Goal: Obtain resource: Download file/media

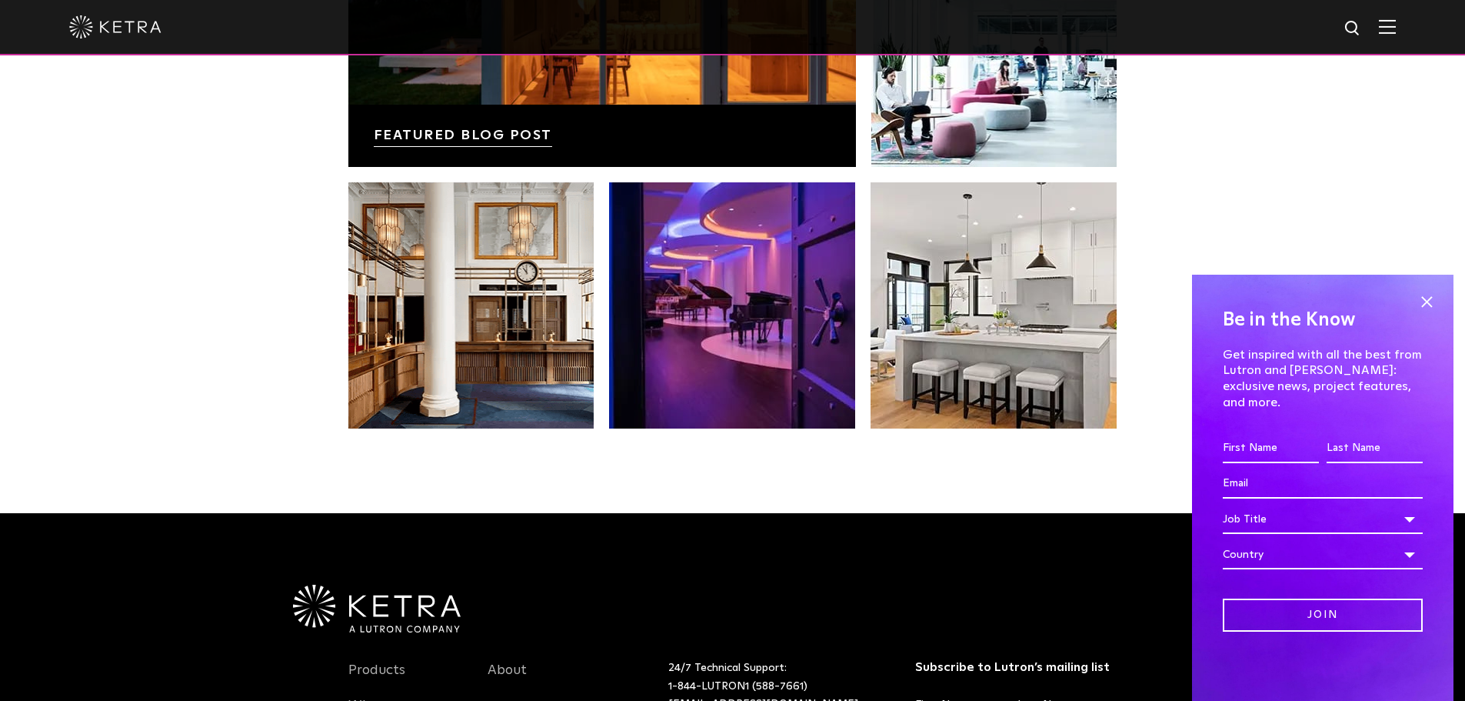
scroll to position [2768, 0]
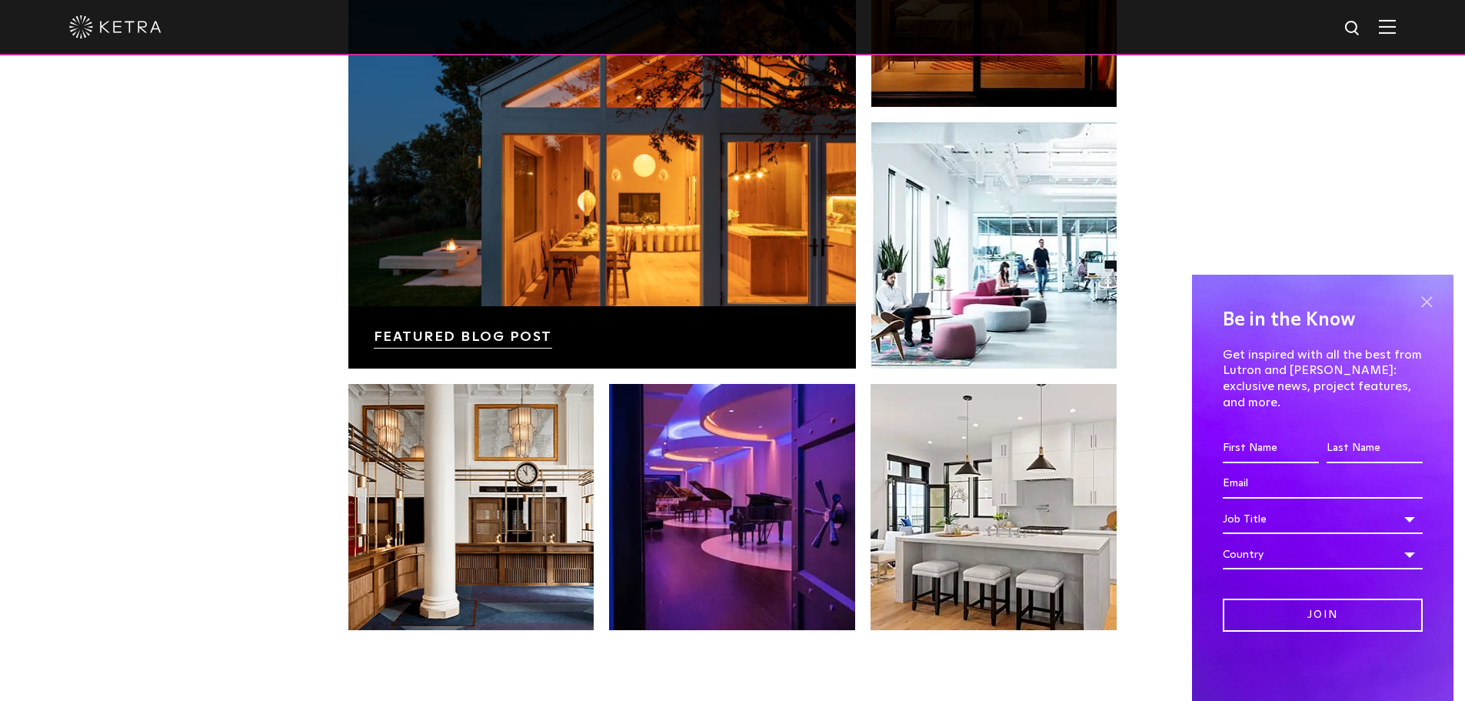
click at [1428, 313] on span at bounding box center [1426, 301] width 23 height 23
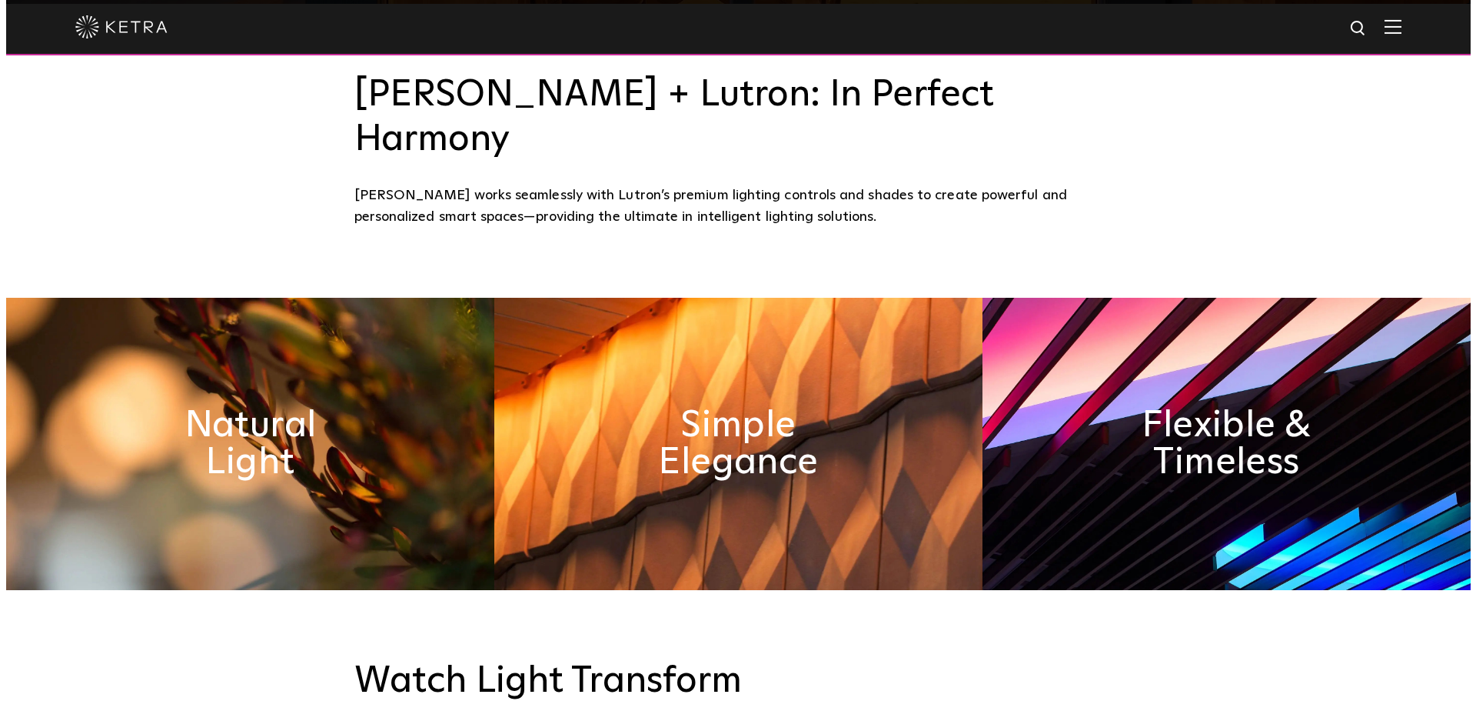
scroll to position [384, 0]
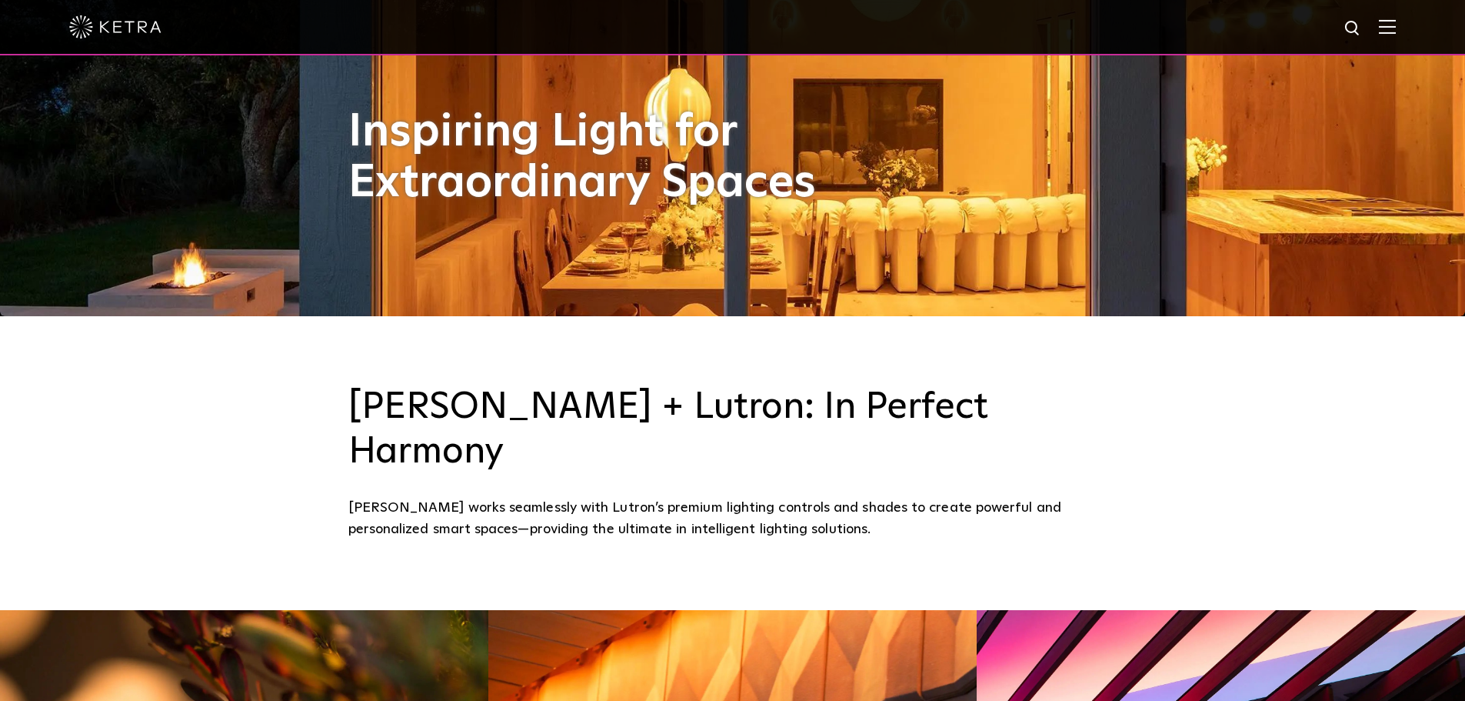
click at [1416, 28] on div at bounding box center [732, 27] width 1465 height 55
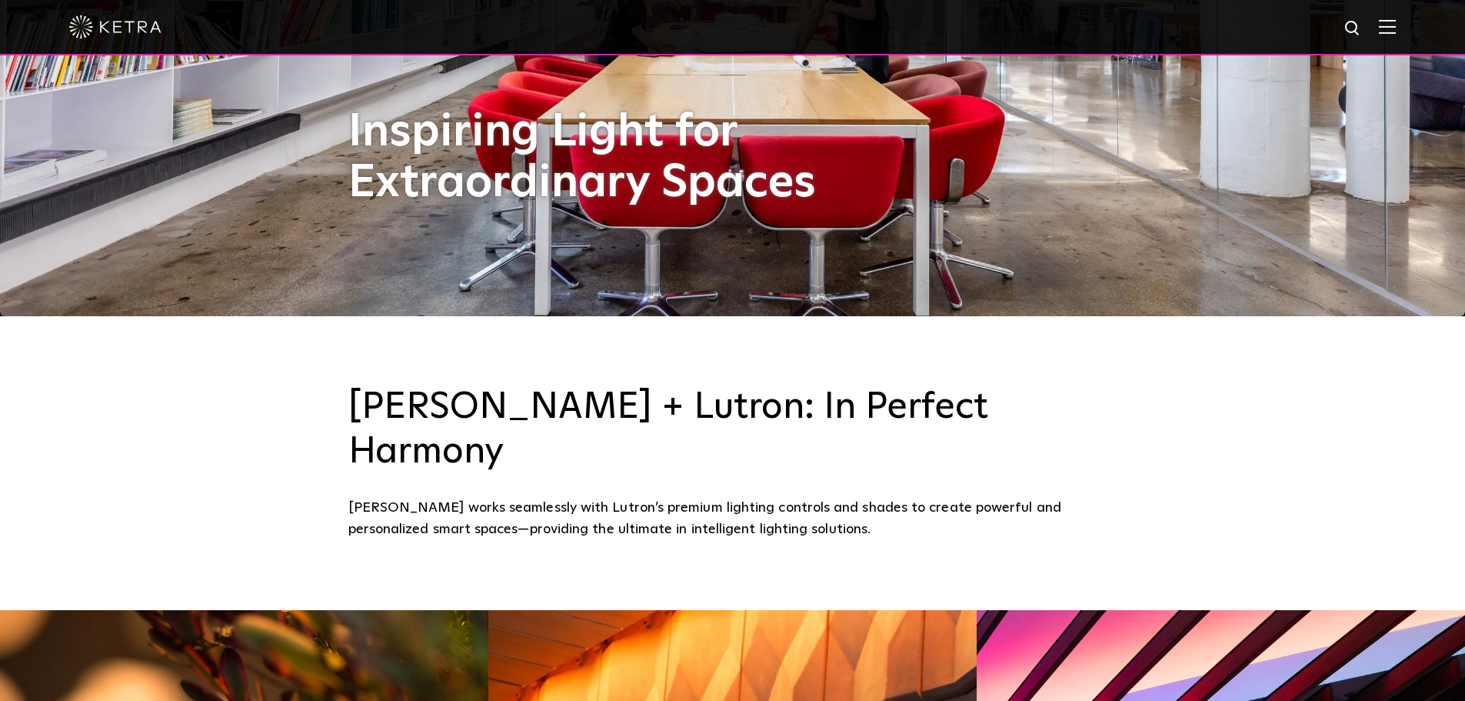
click at [1396, 23] on img at bounding box center [1387, 26] width 17 height 15
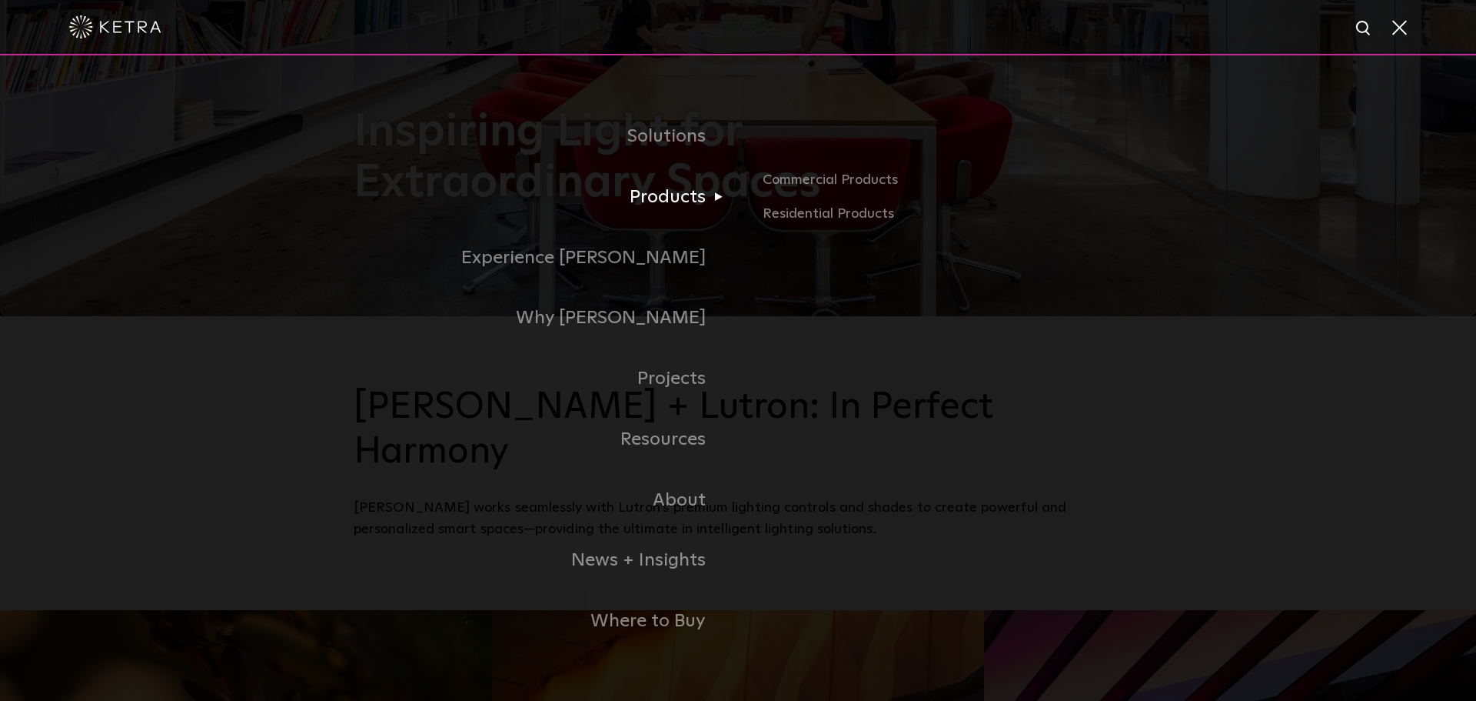
click at [693, 186] on link "Products" at bounding box center [546, 197] width 384 height 61
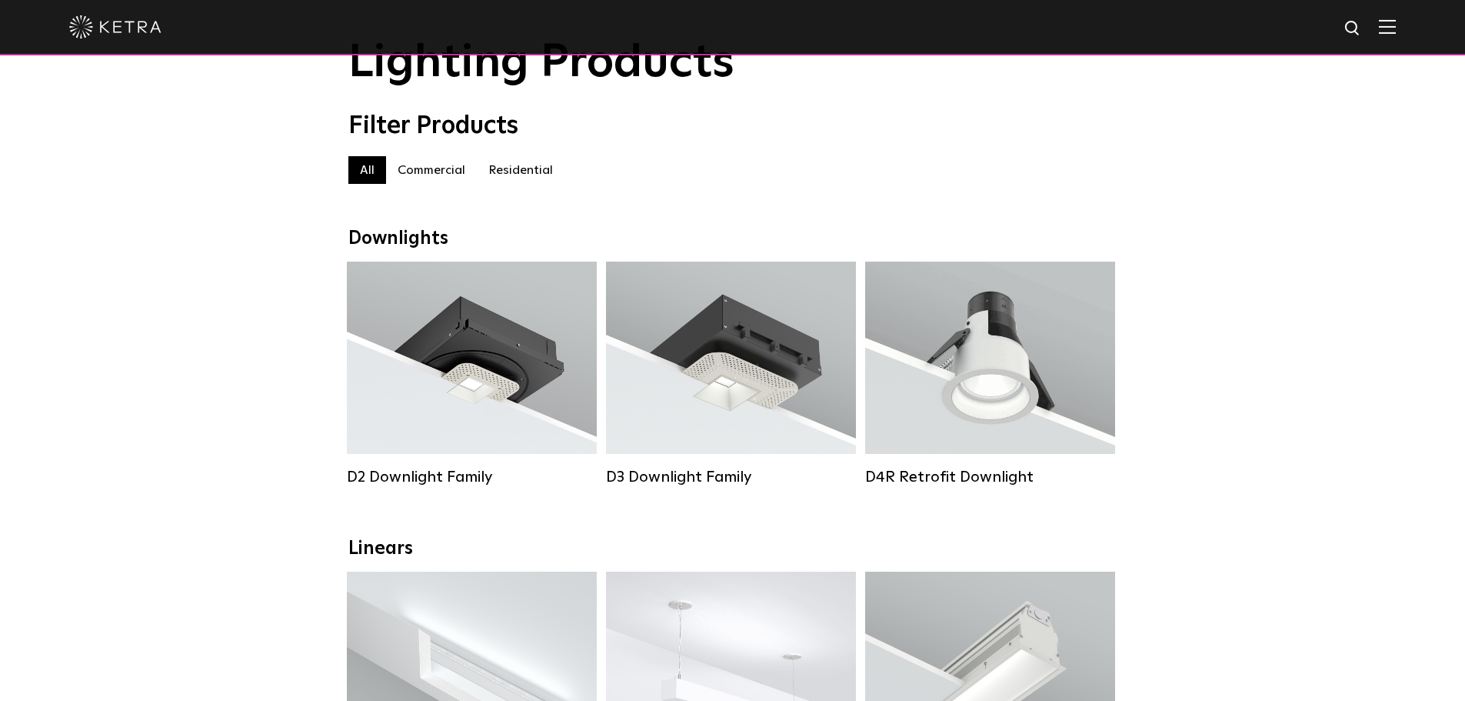
scroll to position [77, 0]
click at [505, 181] on label "Residential" at bounding box center [521, 171] width 88 height 28
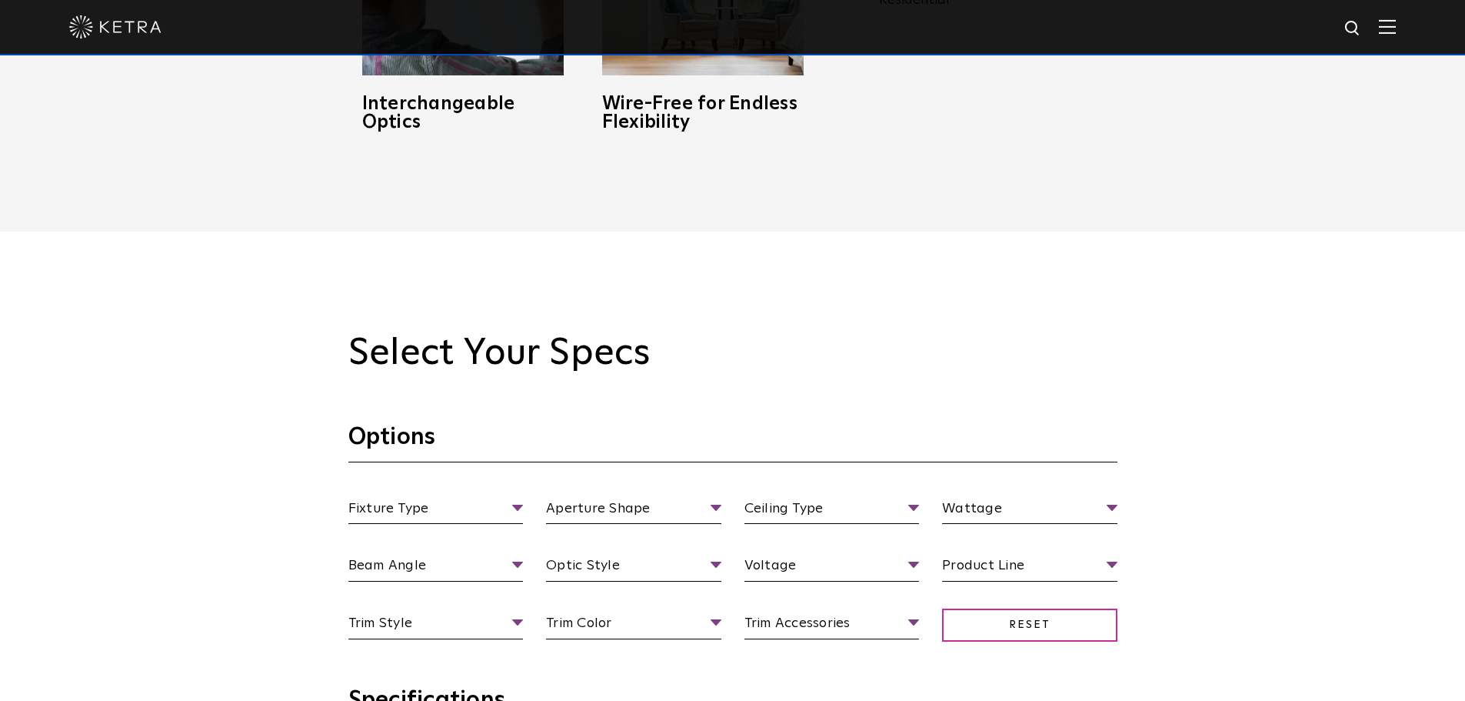
scroll to position [1384, 0]
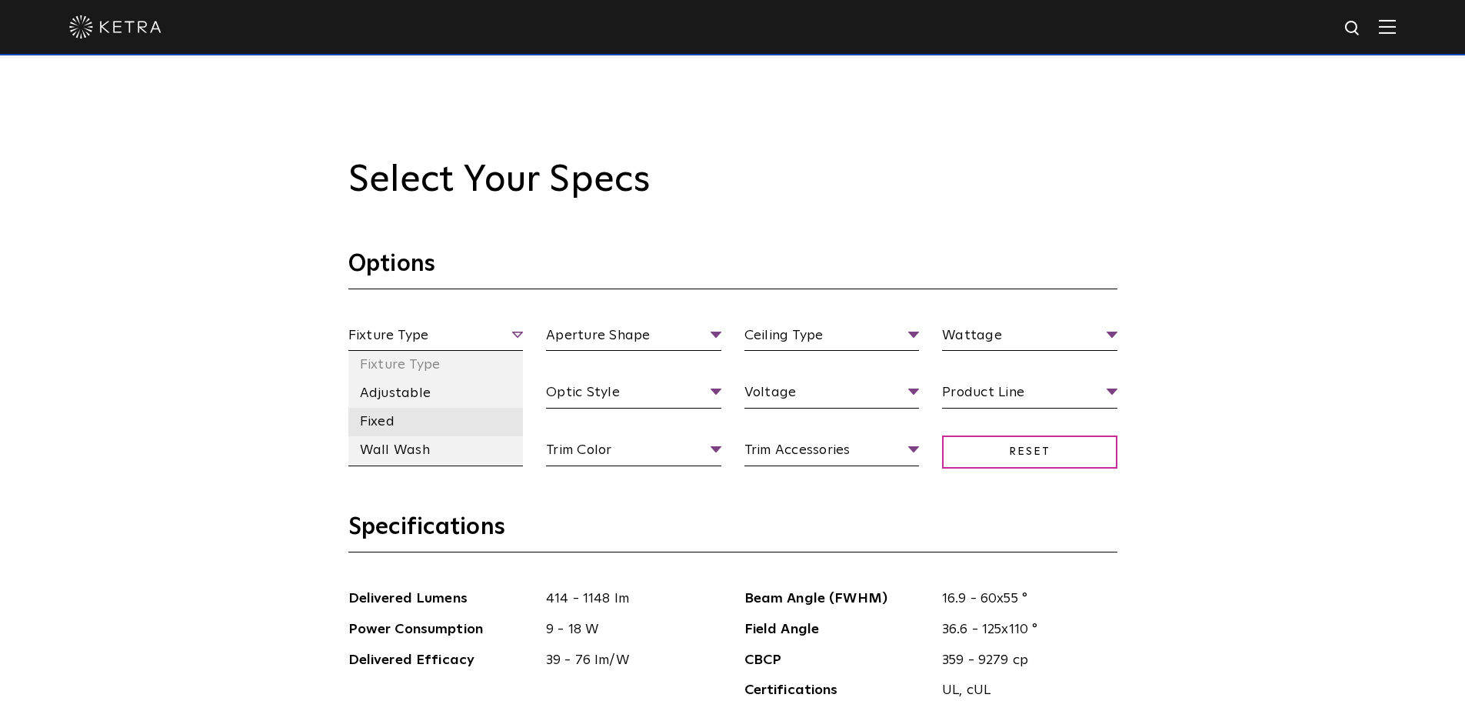
click at [370, 429] on li "Fixed" at bounding box center [435, 422] width 175 height 28
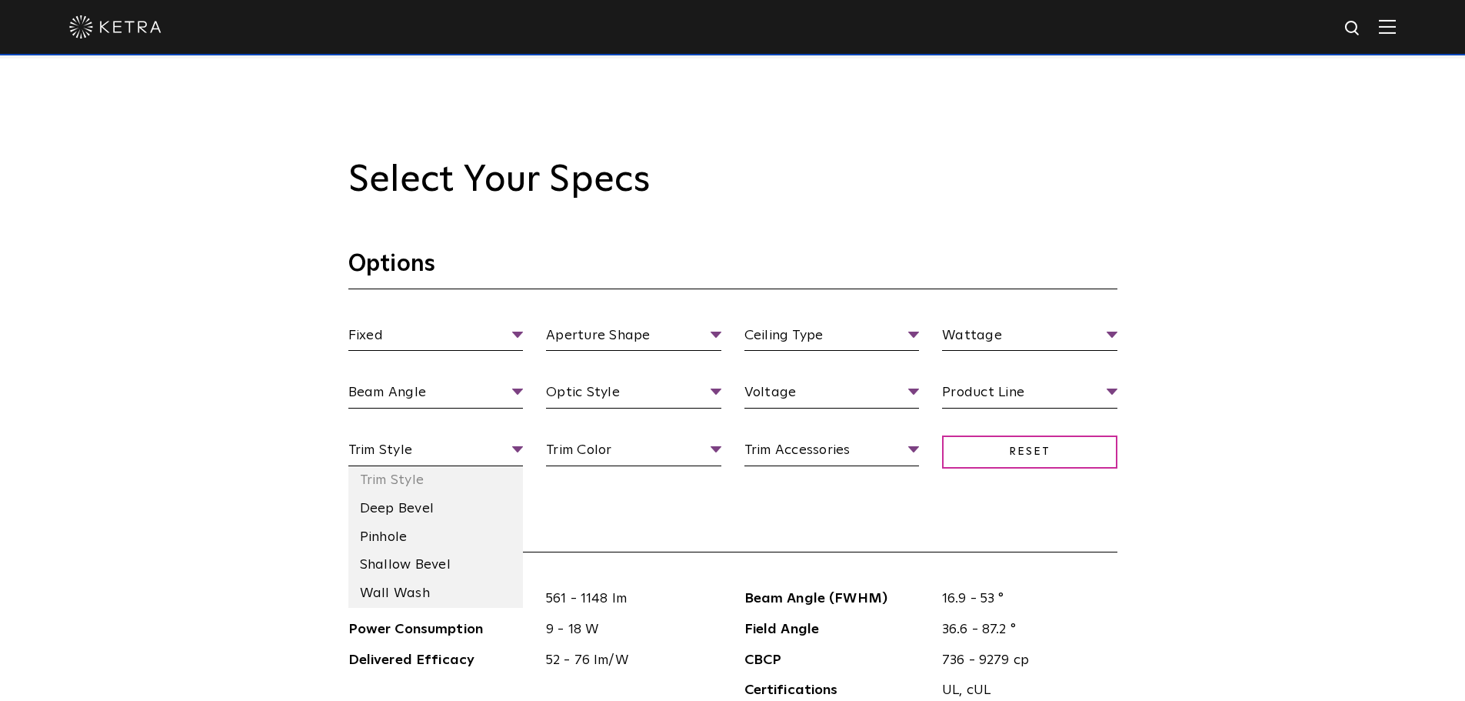
click at [574, 505] on section "Options Fixed Fixture Type Adjustable Fixed Wall Wash Aperture Shape Aperture S…" at bounding box center [732, 380] width 769 height 263
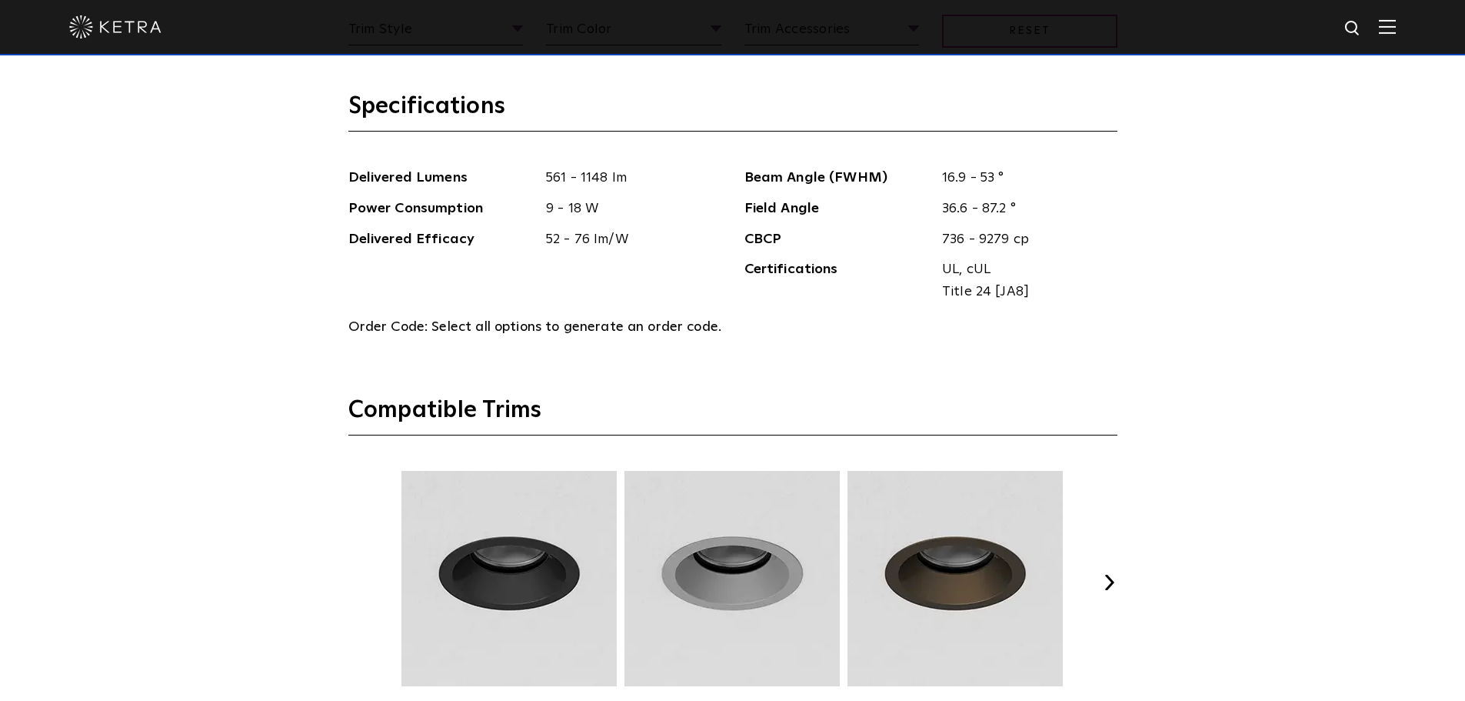
scroll to position [2076, 0]
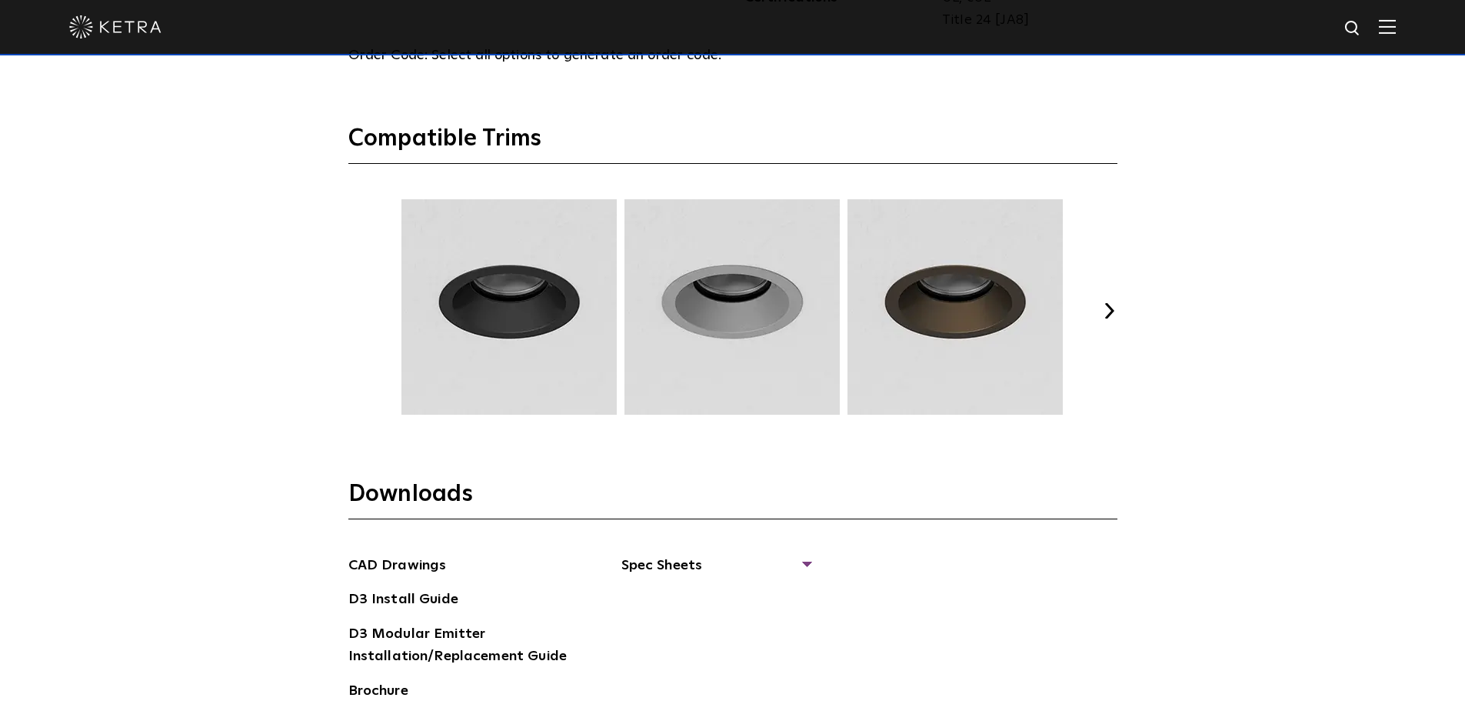
click at [1110, 303] on button "Next" at bounding box center [1109, 310] width 15 height 15
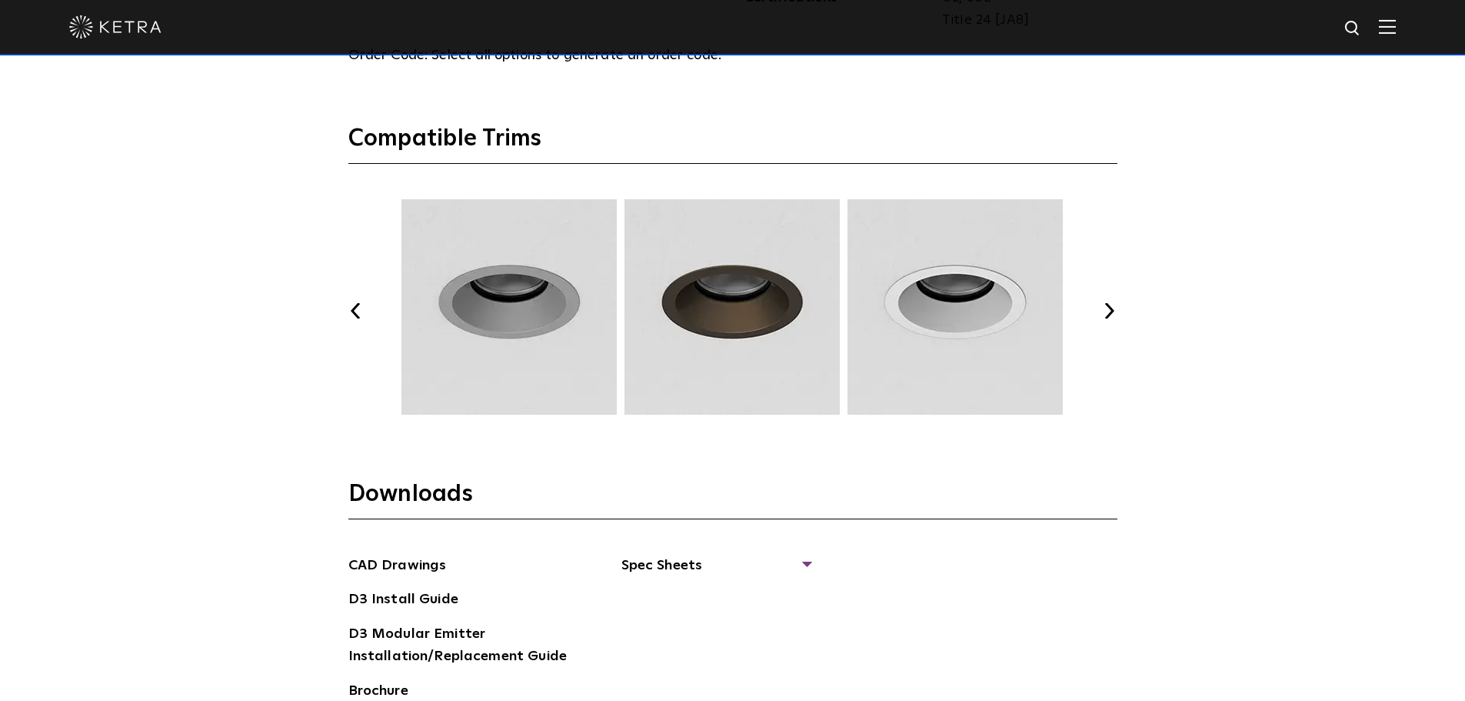
click at [1110, 303] on button "Next" at bounding box center [1109, 310] width 15 height 15
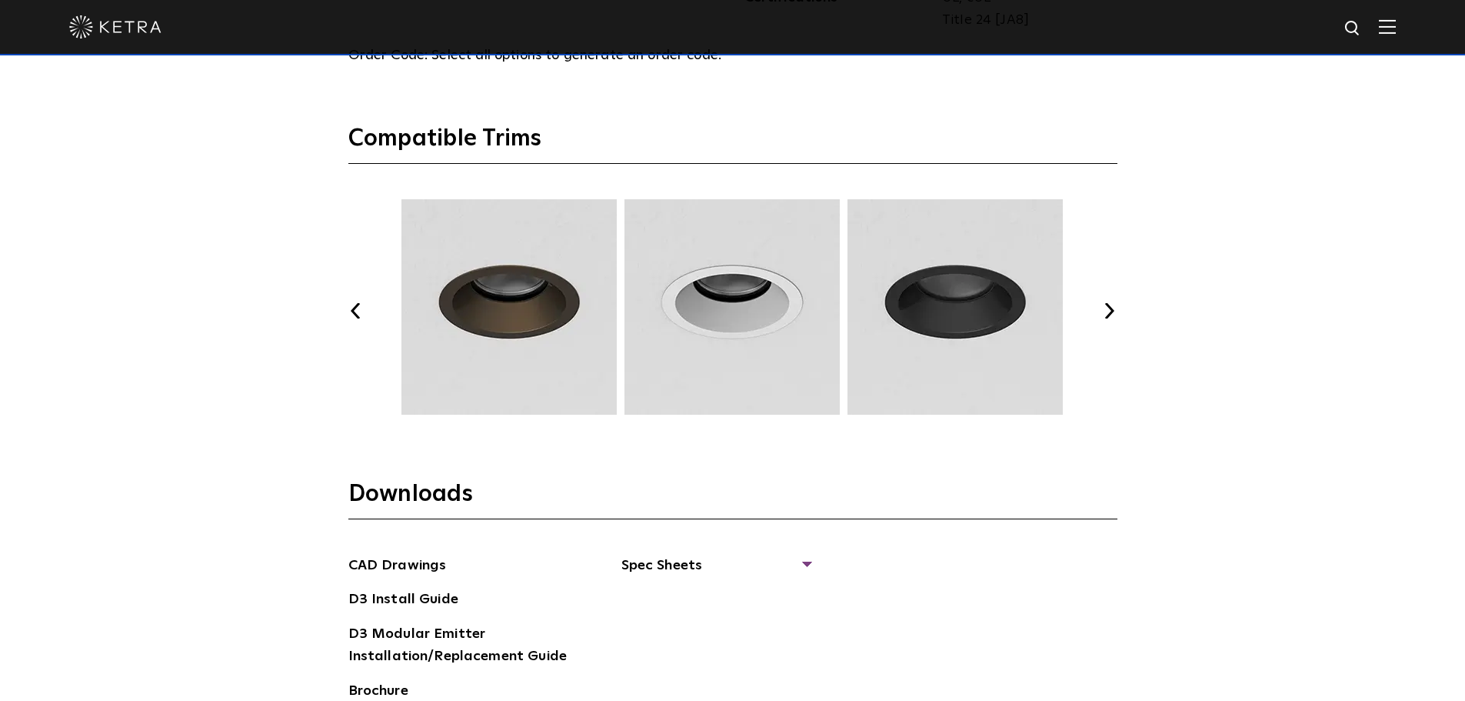
click at [1110, 303] on button "Next" at bounding box center [1109, 310] width 15 height 15
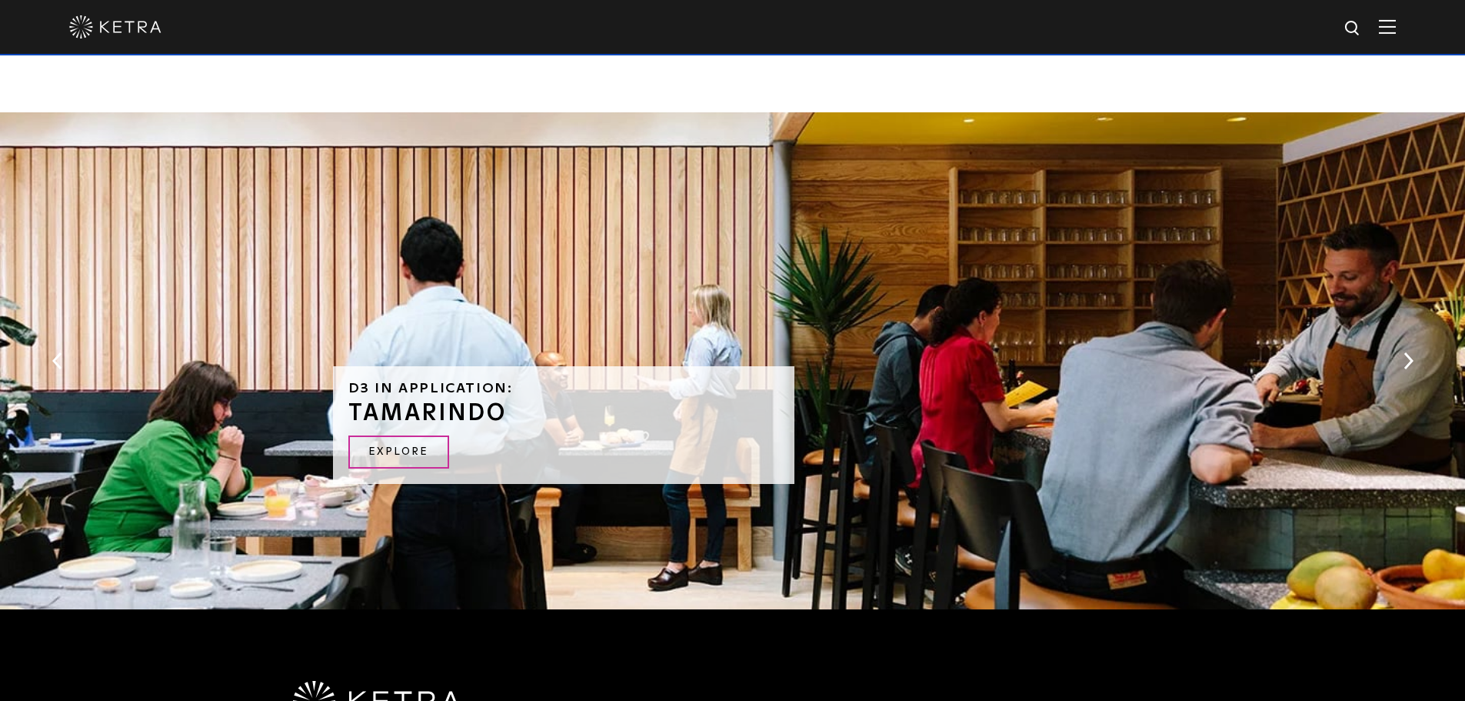
scroll to position [0, 0]
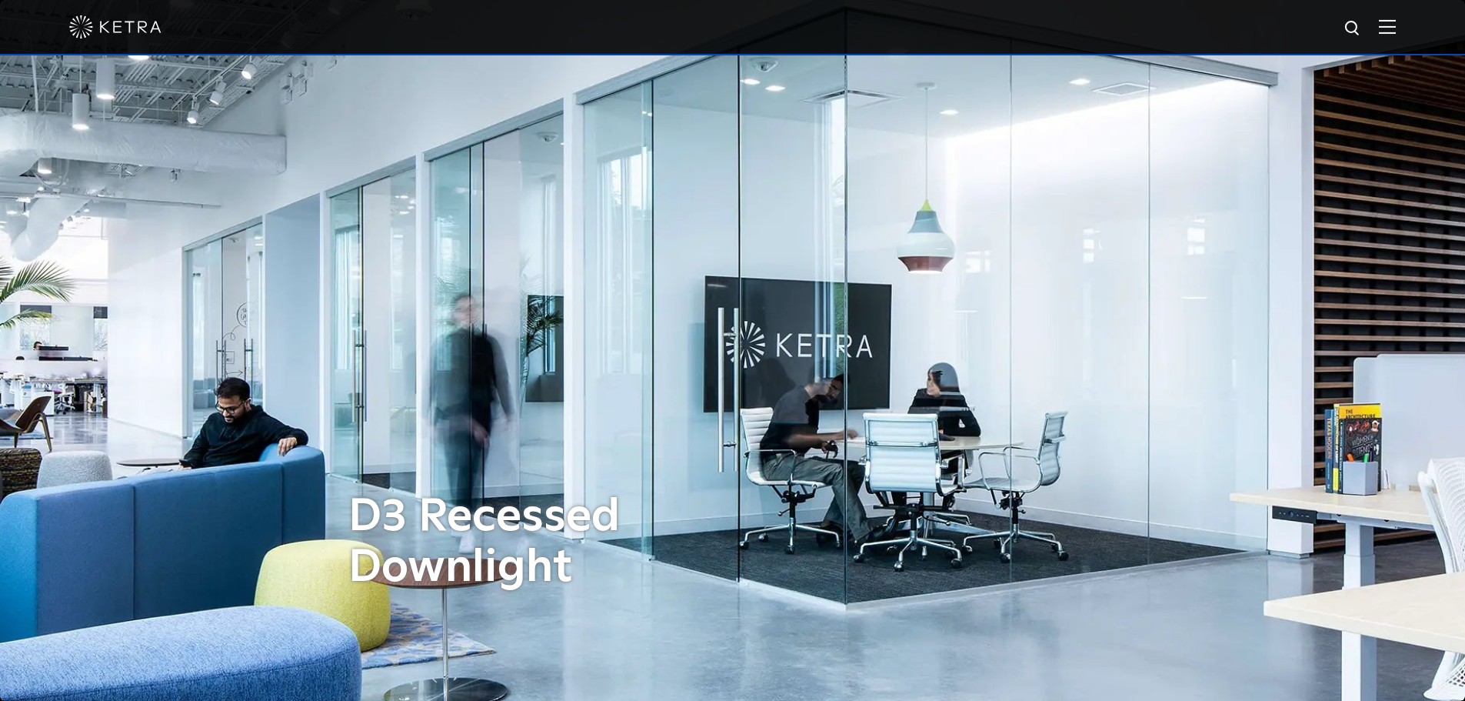
drag, startPoint x: 1236, startPoint y: 550, endPoint x: 1200, endPoint y: 93, distance: 458.1
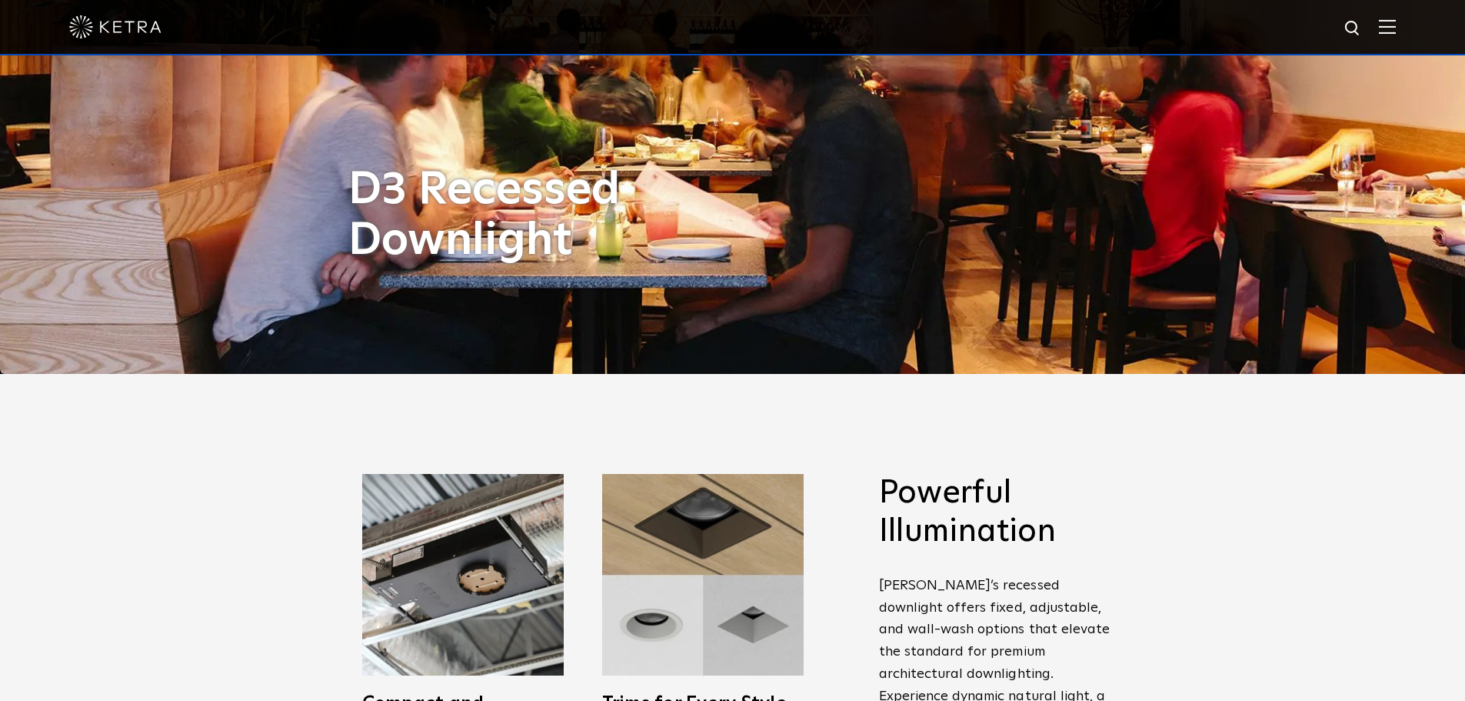
scroll to position [77, 0]
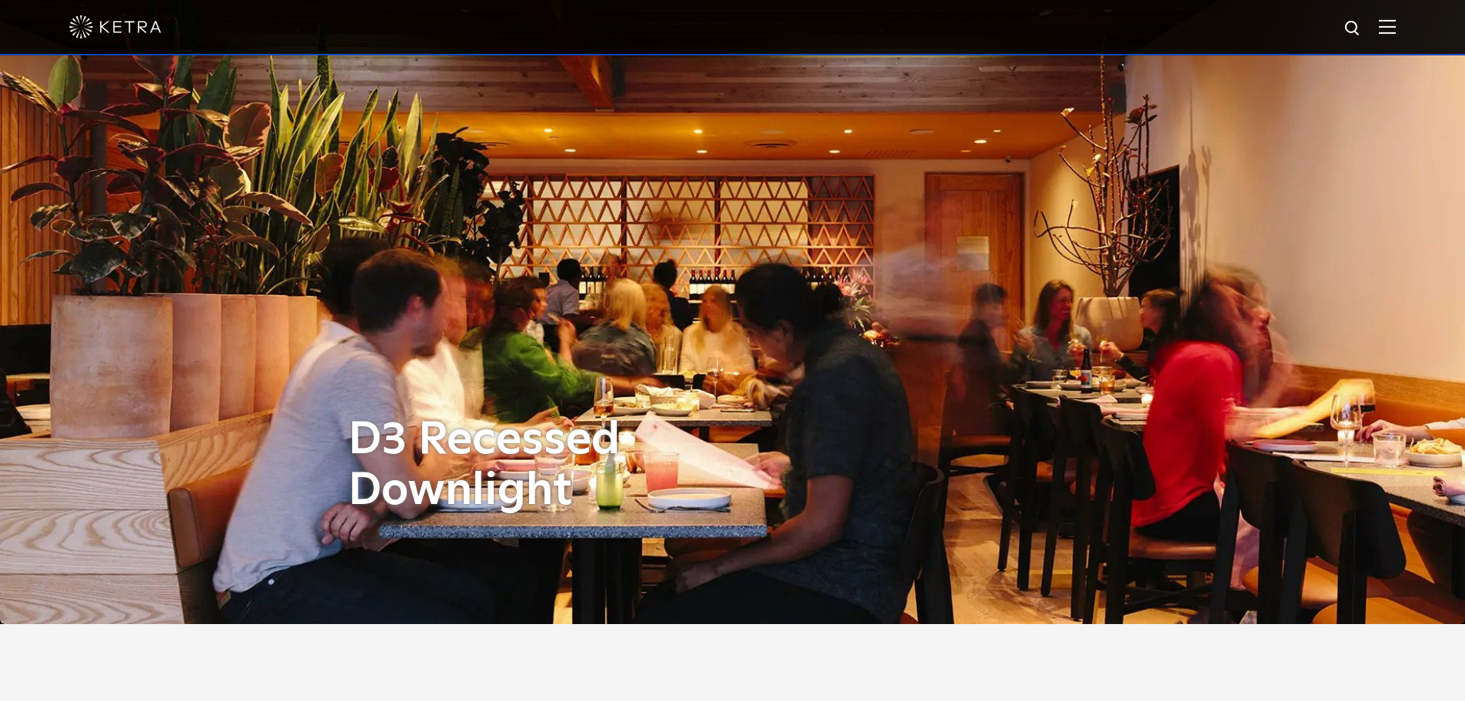
click at [1377, 32] on div at bounding box center [732, 27] width 1326 height 54
click at [1396, 25] on img at bounding box center [1387, 26] width 17 height 15
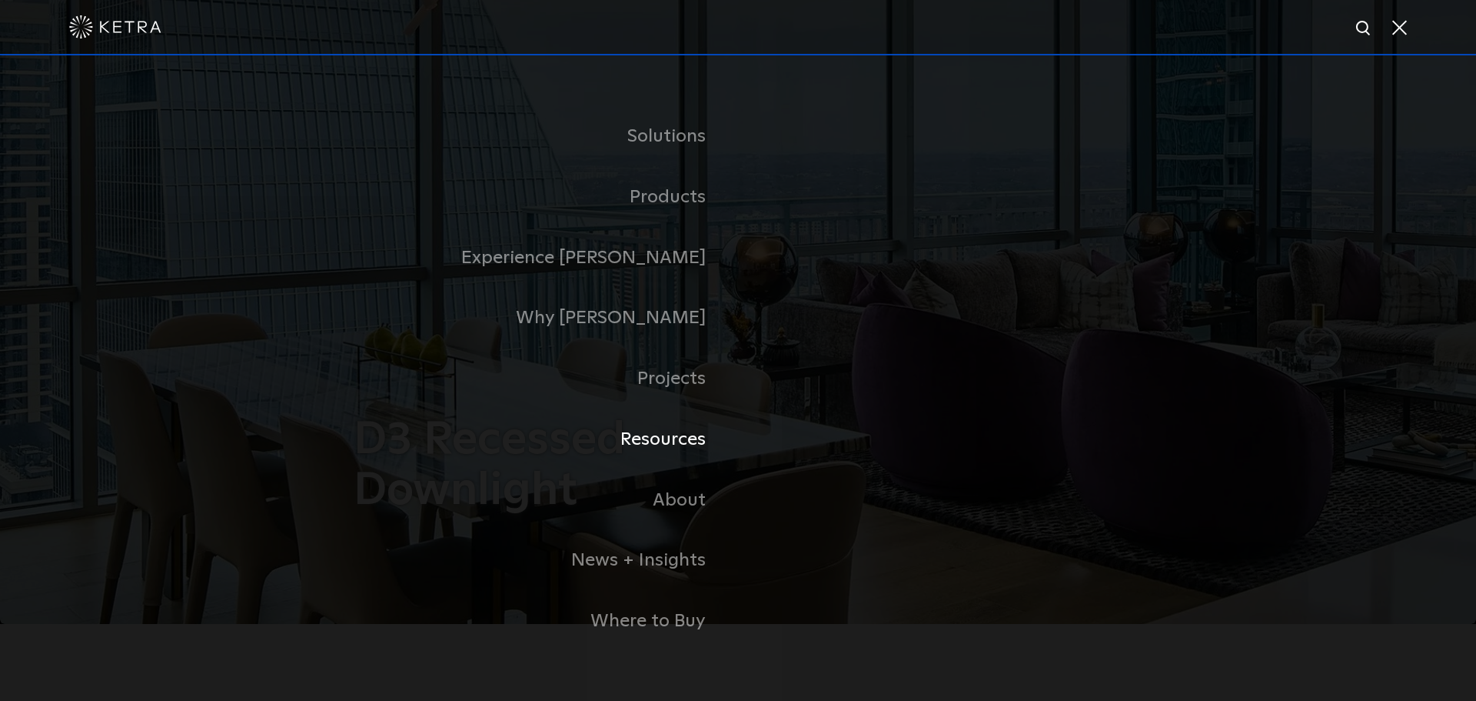
click at [698, 440] on link "Resources" at bounding box center [546, 439] width 384 height 61
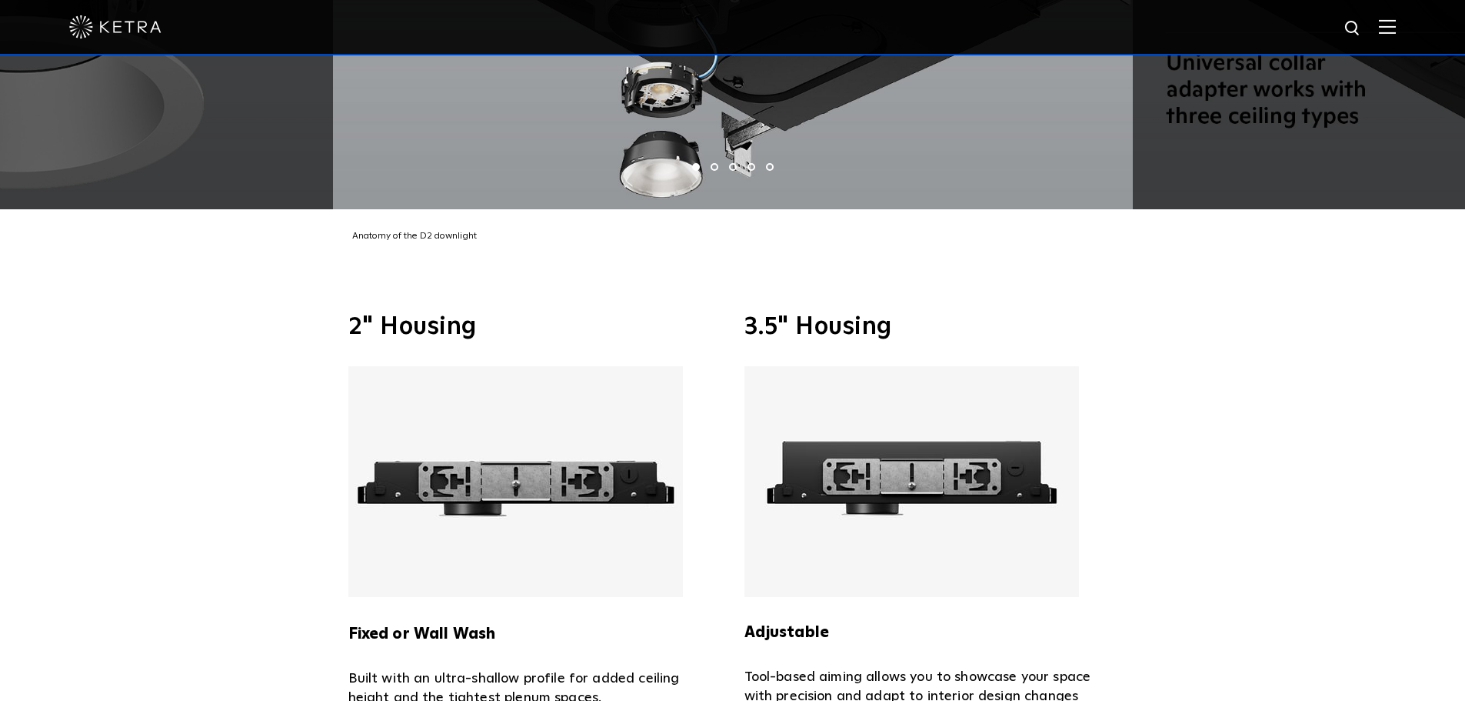
scroll to position [3537, 0]
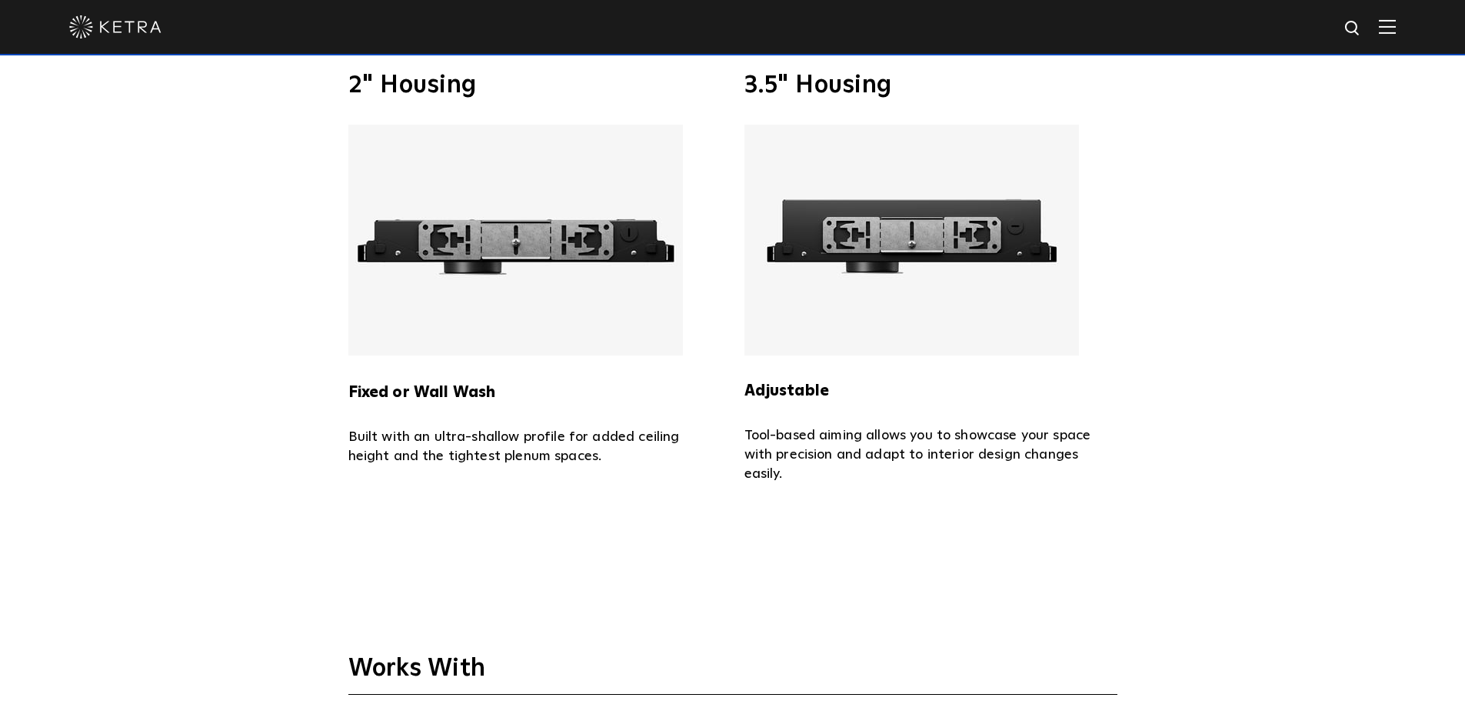
click at [569, 268] on img at bounding box center [515, 240] width 334 height 231
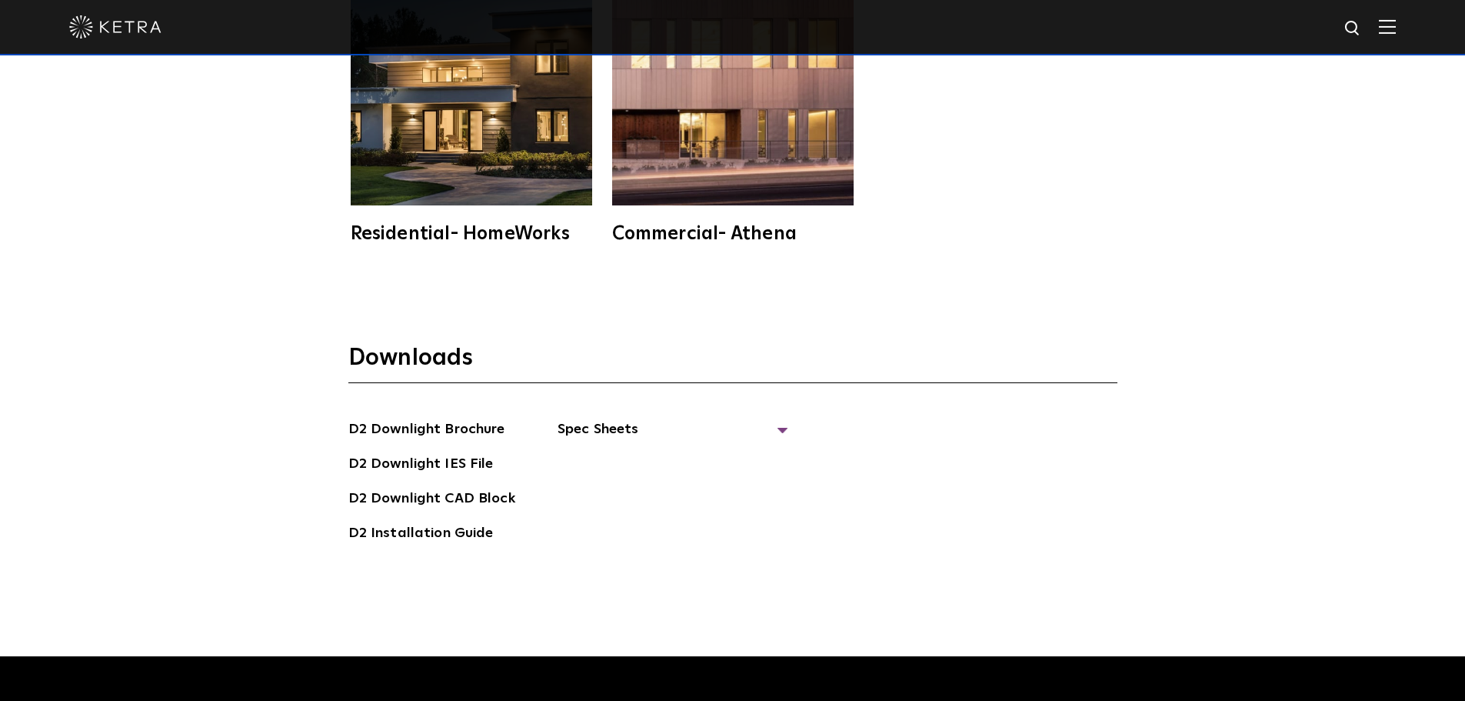
scroll to position [4306, 0]
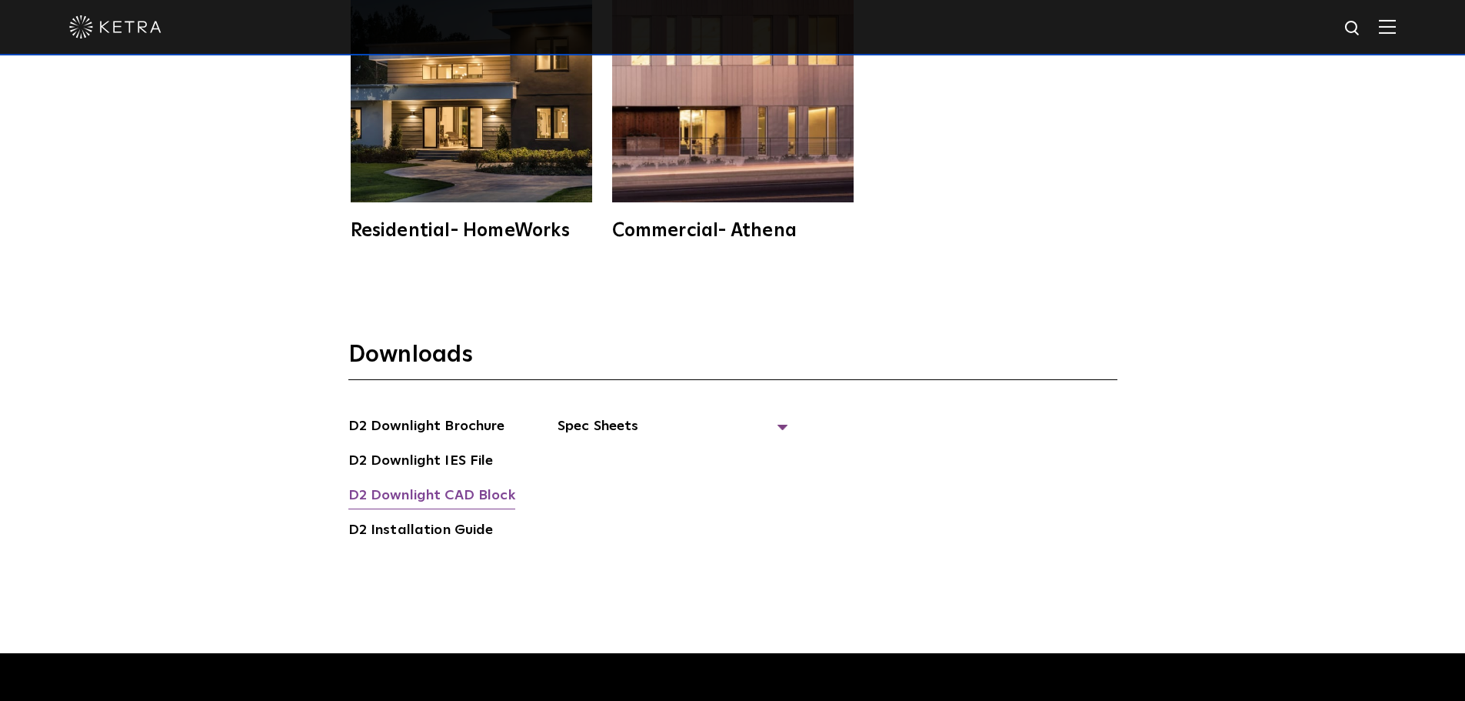
click at [494, 484] on link "D2 Downlight CAD Block" at bounding box center [431, 496] width 167 height 25
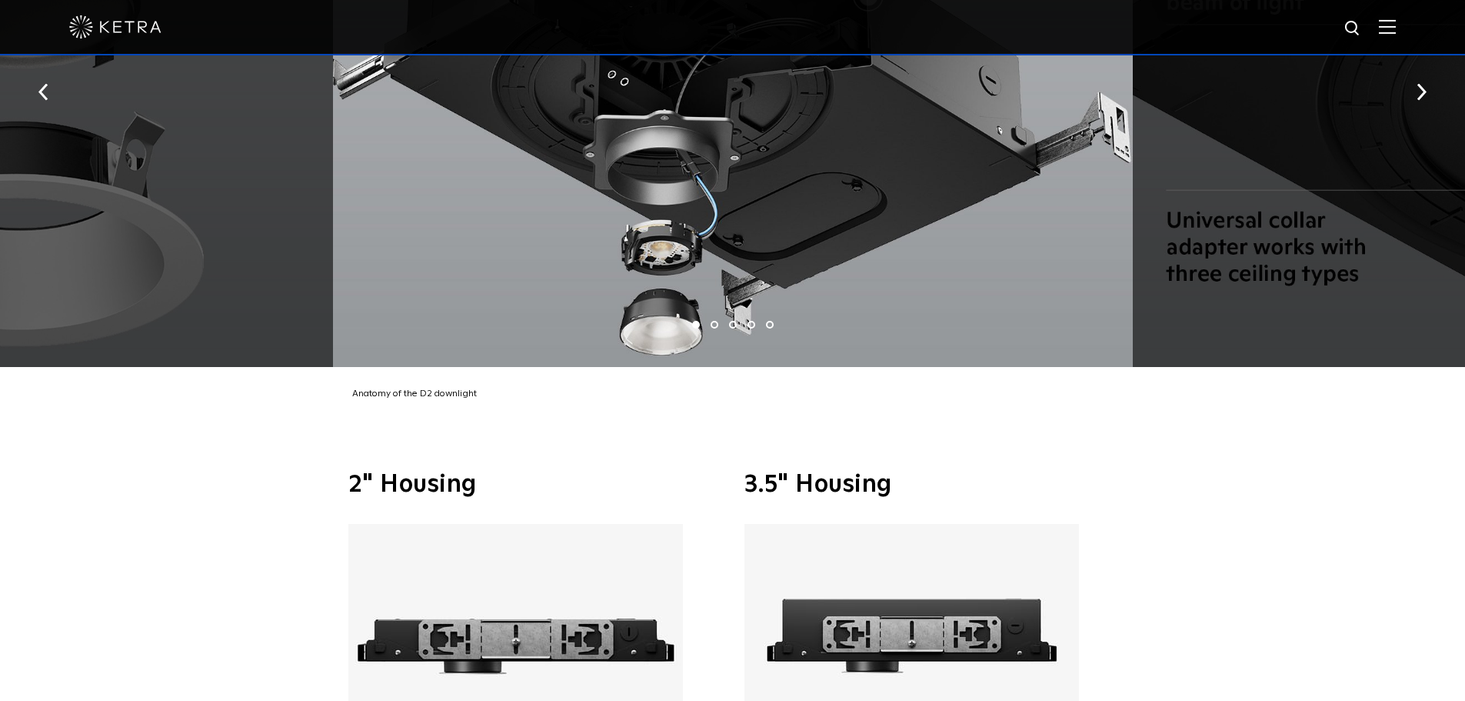
scroll to position [3383, 0]
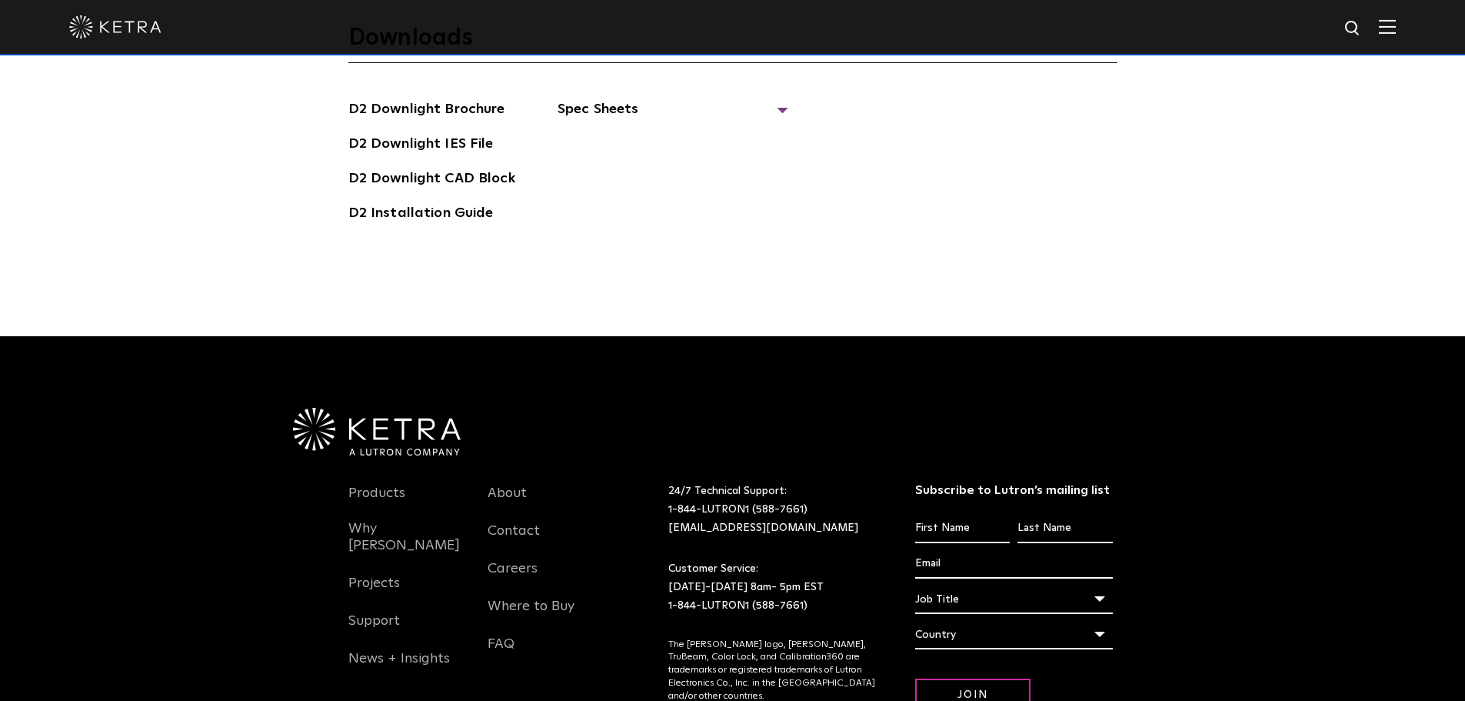
drag, startPoint x: 1183, startPoint y: 554, endPoint x: 1182, endPoint y: 636, distance: 81.5
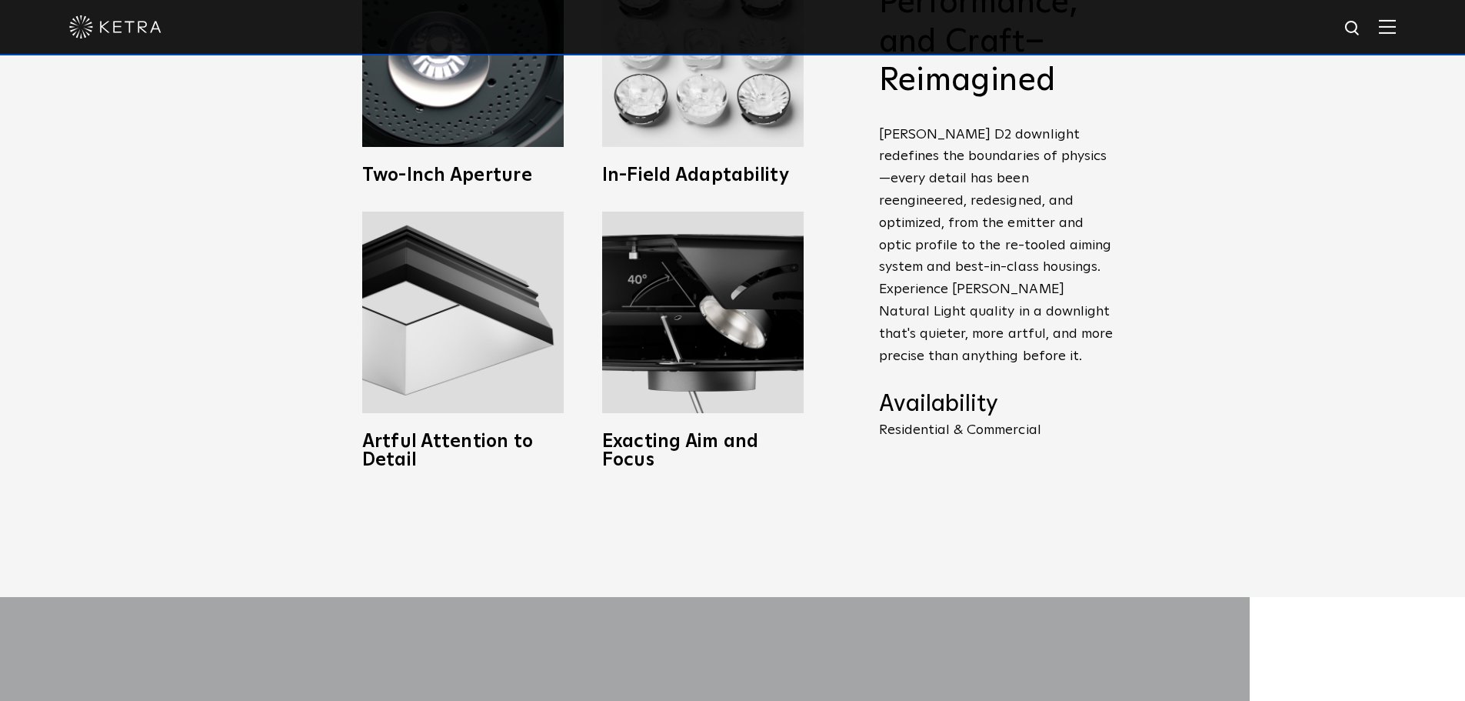
scroll to position [0, 0]
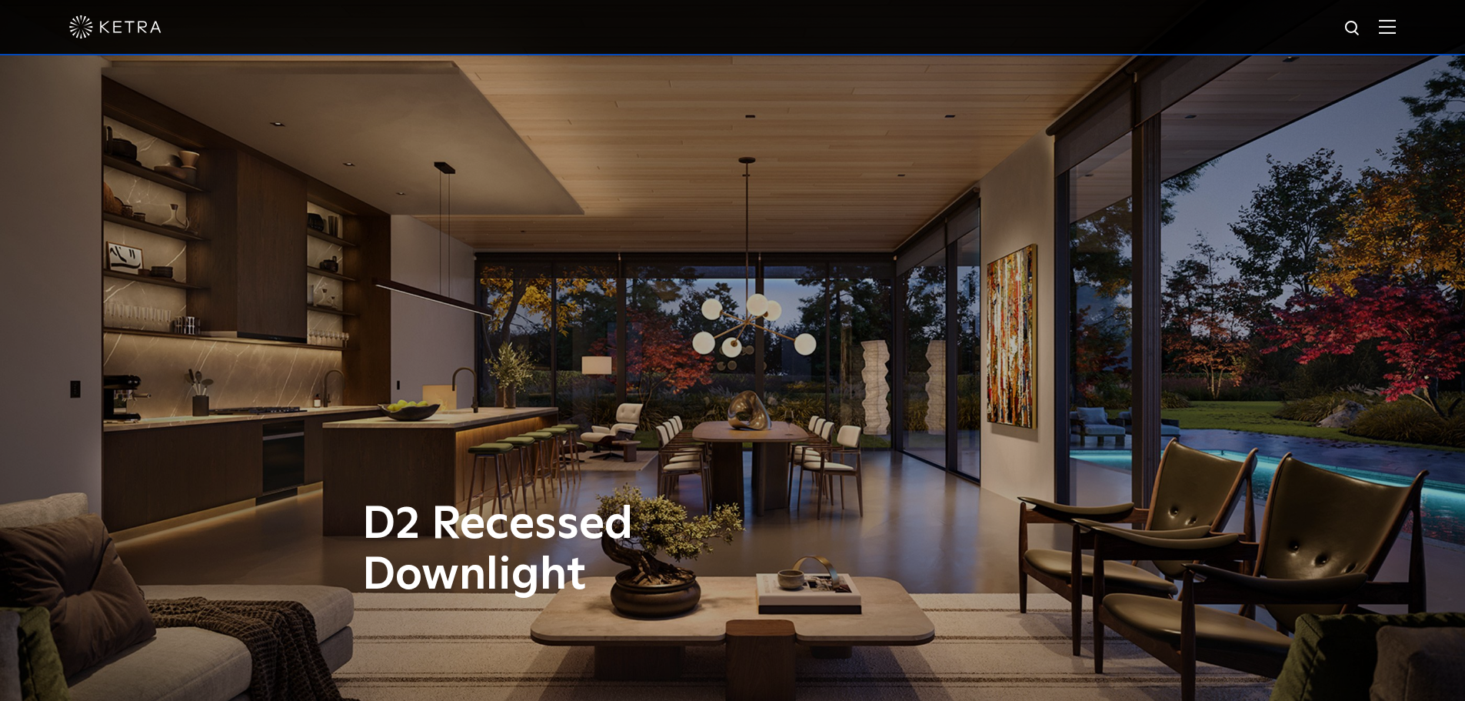
drag, startPoint x: 1210, startPoint y: 584, endPoint x: 1177, endPoint y: 153, distance: 432.7
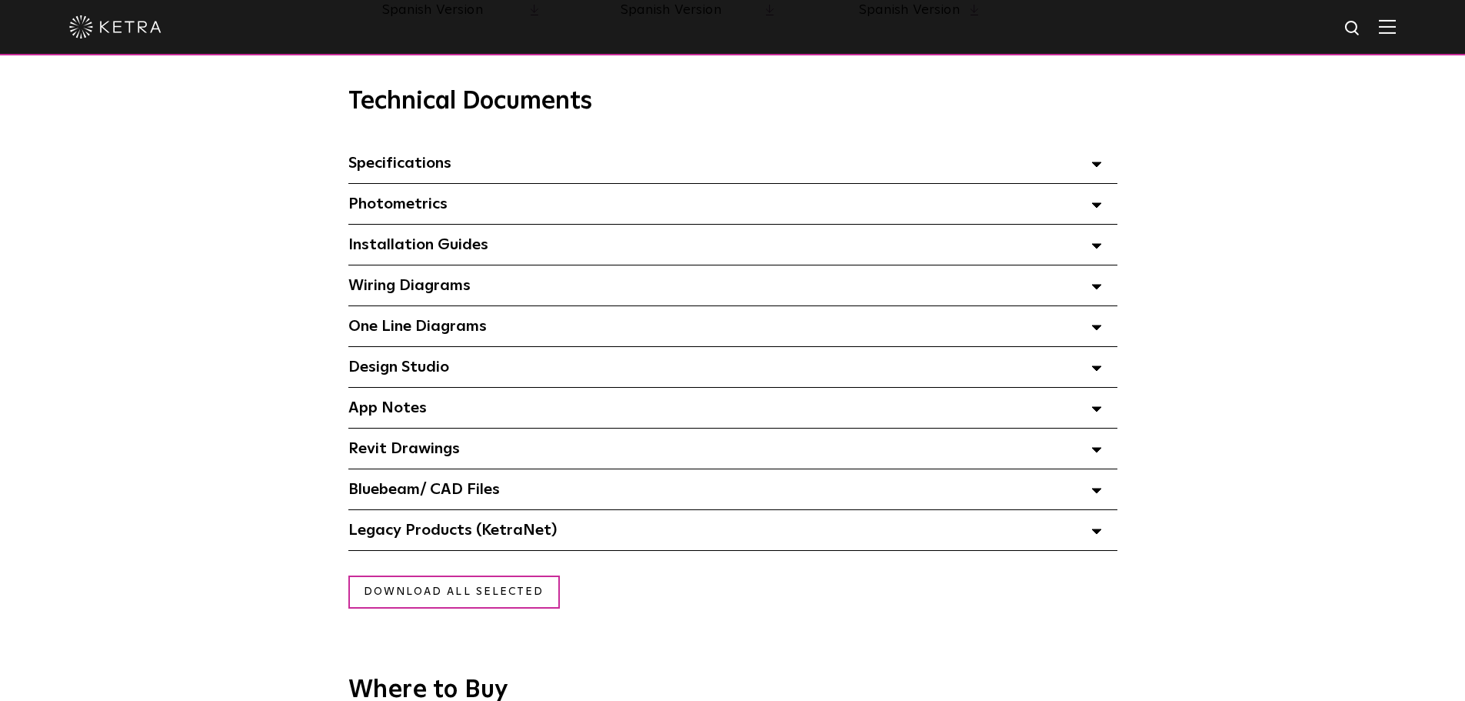
scroll to position [1077, 0]
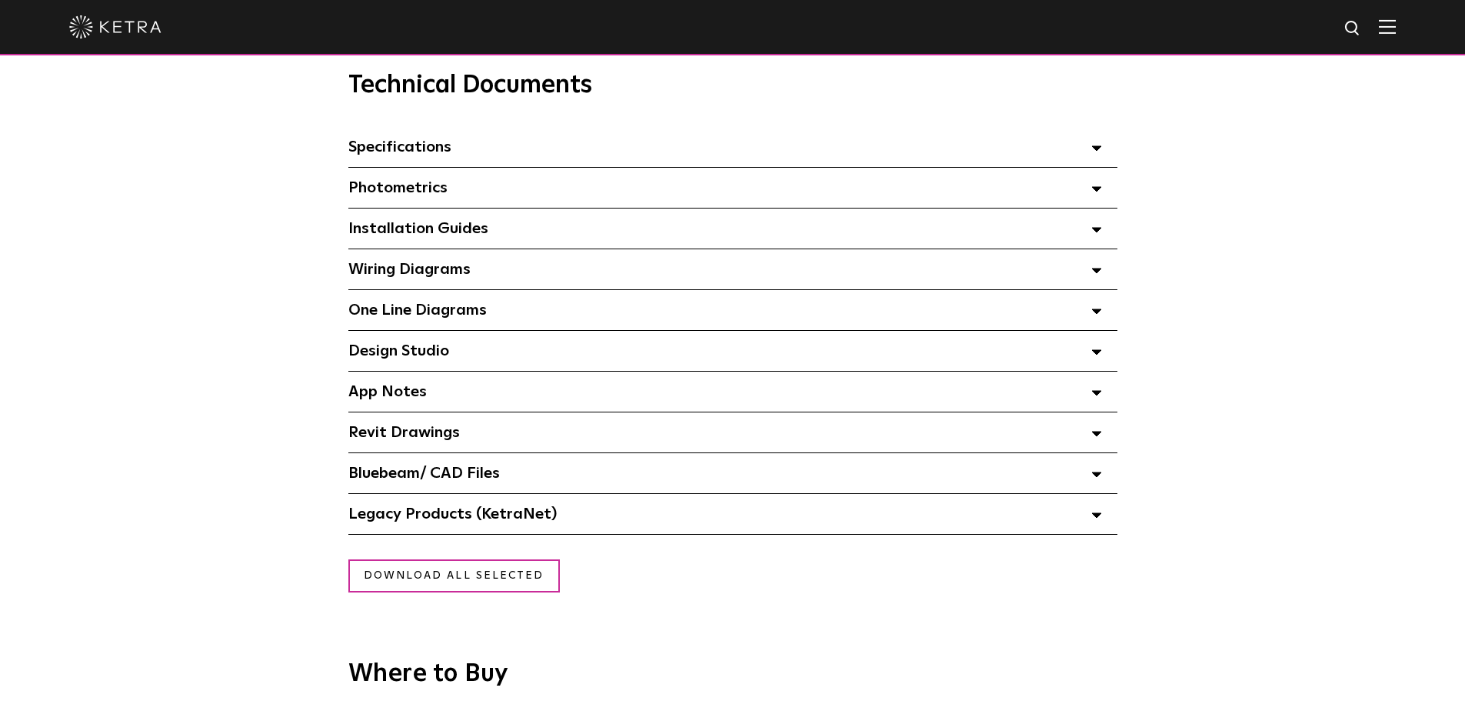
click at [557, 443] on div "Revit Drawings Select checkboxes to use the bulk download option below" at bounding box center [732, 432] width 769 height 40
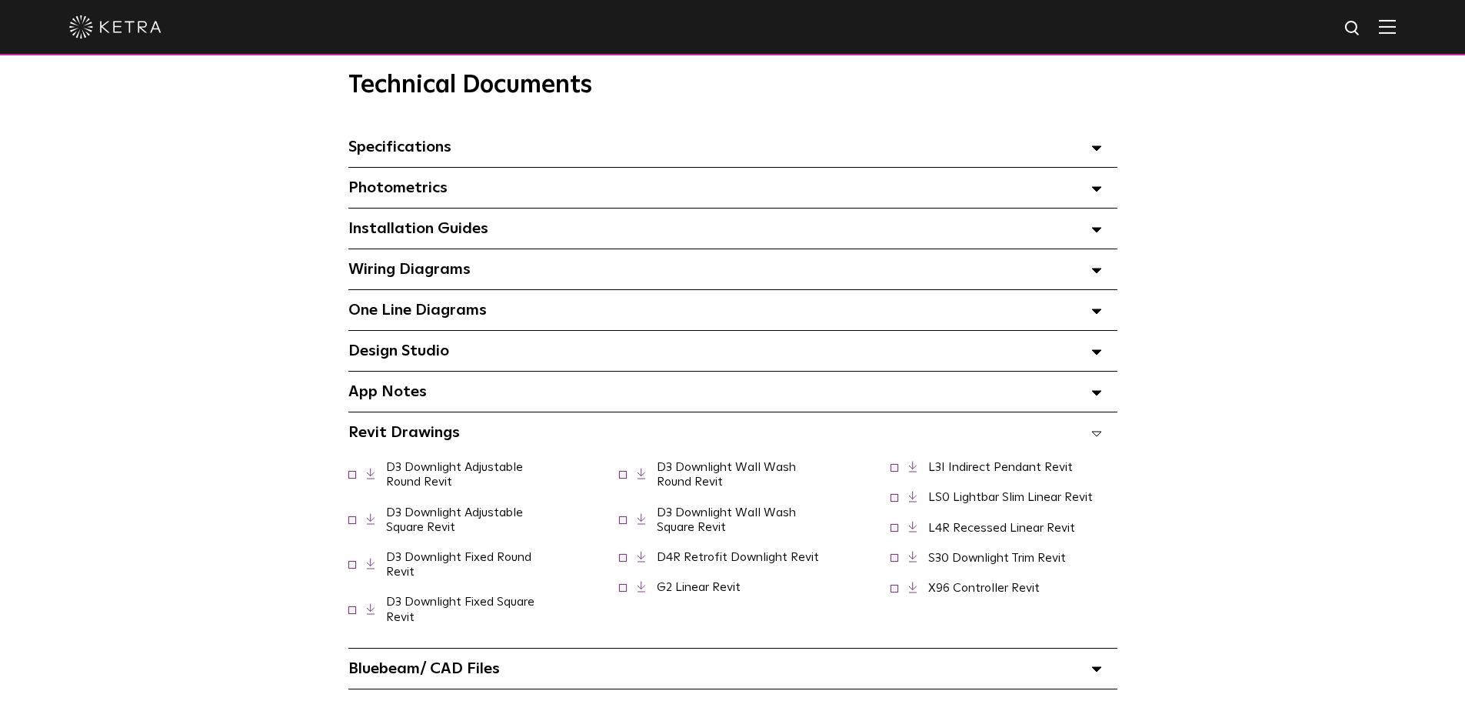
click at [351, 612] on span at bounding box center [352, 608] width 8 height 8
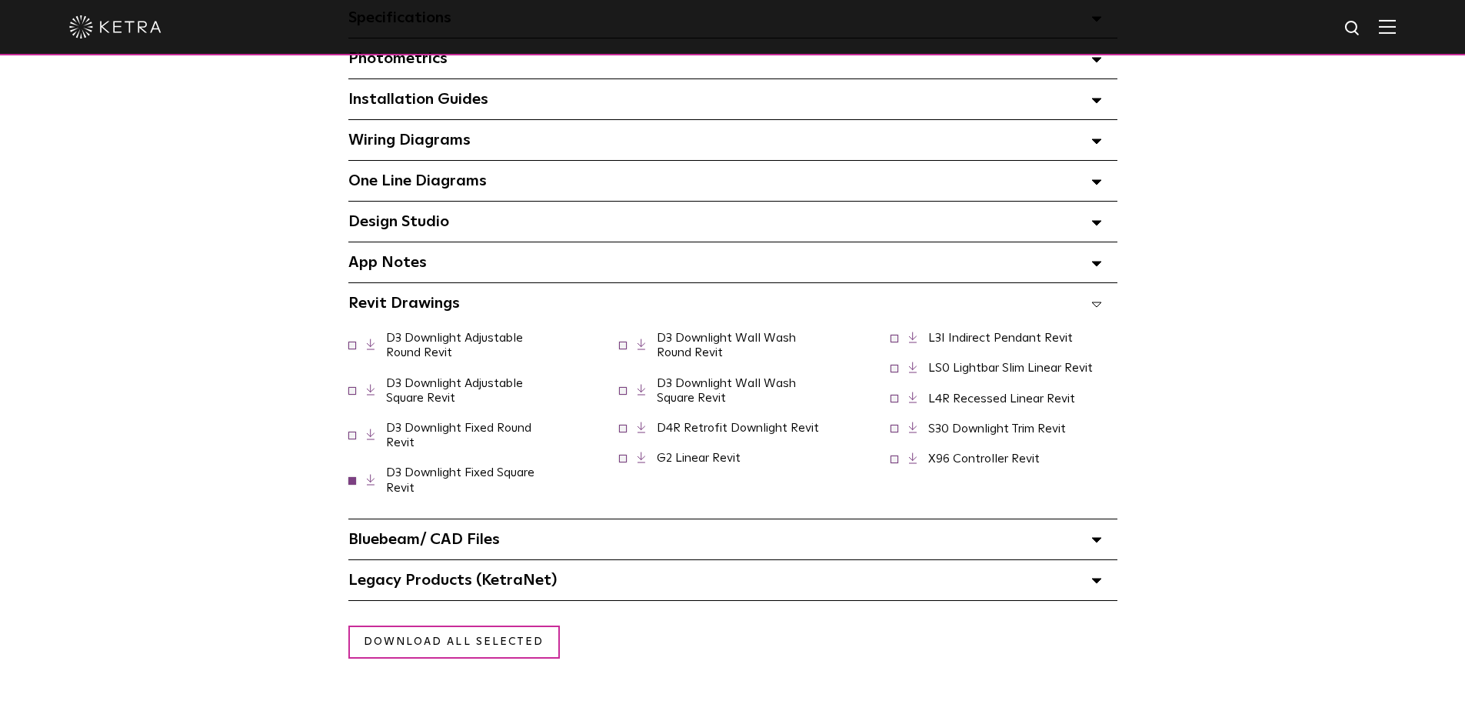
scroll to position [1230, 0]
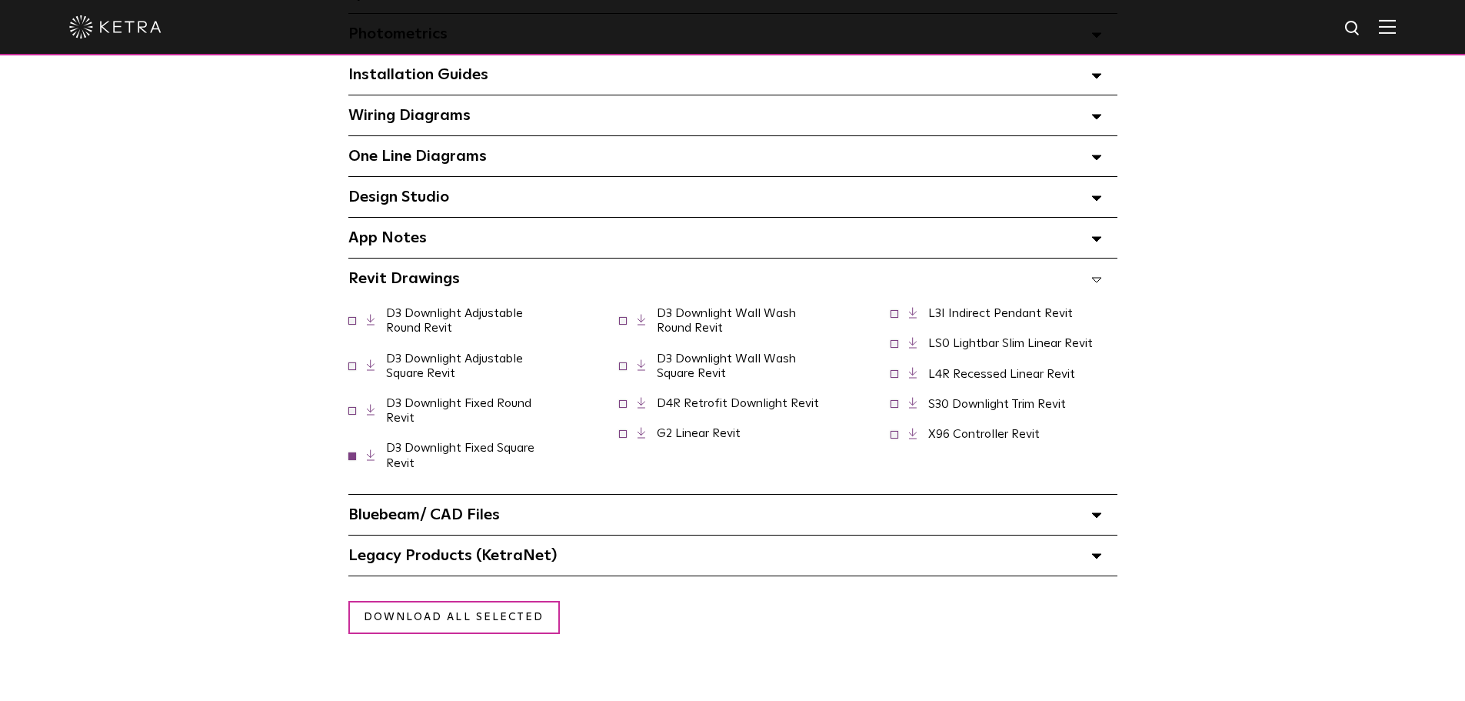
click at [475, 521] on span "Bluebeam/ CAD Files" at bounding box center [423, 514] width 151 height 15
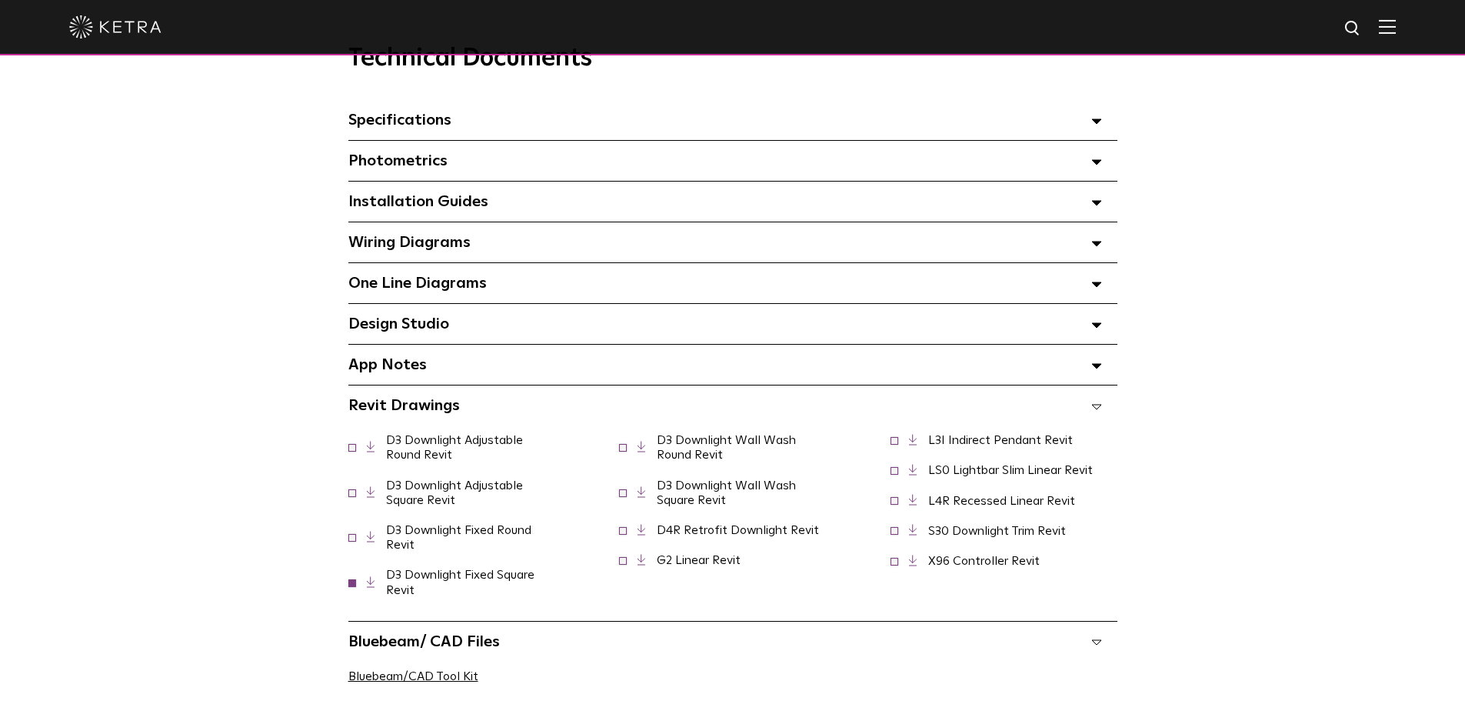
scroll to position [1077, 0]
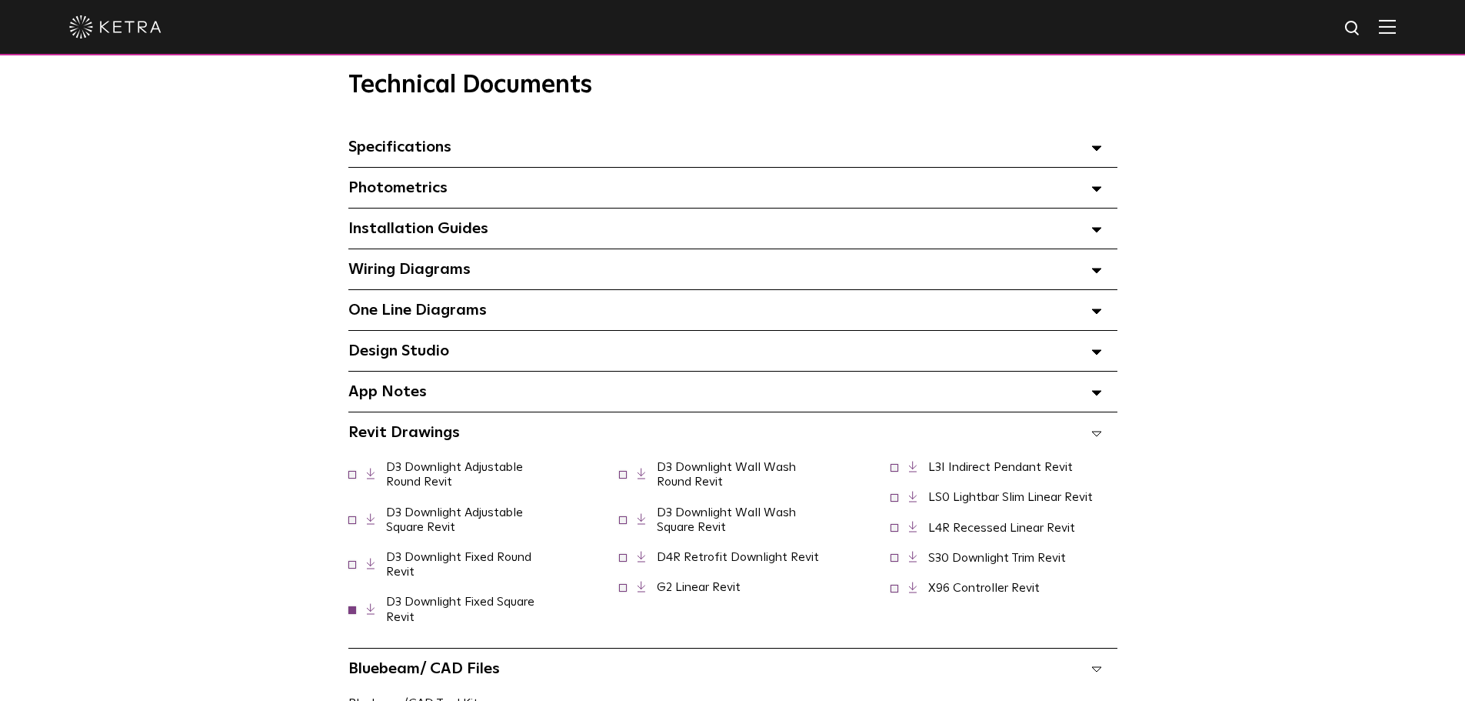
click at [538, 351] on div "Design Studio Select checkboxes to use the bulk download option below" at bounding box center [732, 351] width 769 height 40
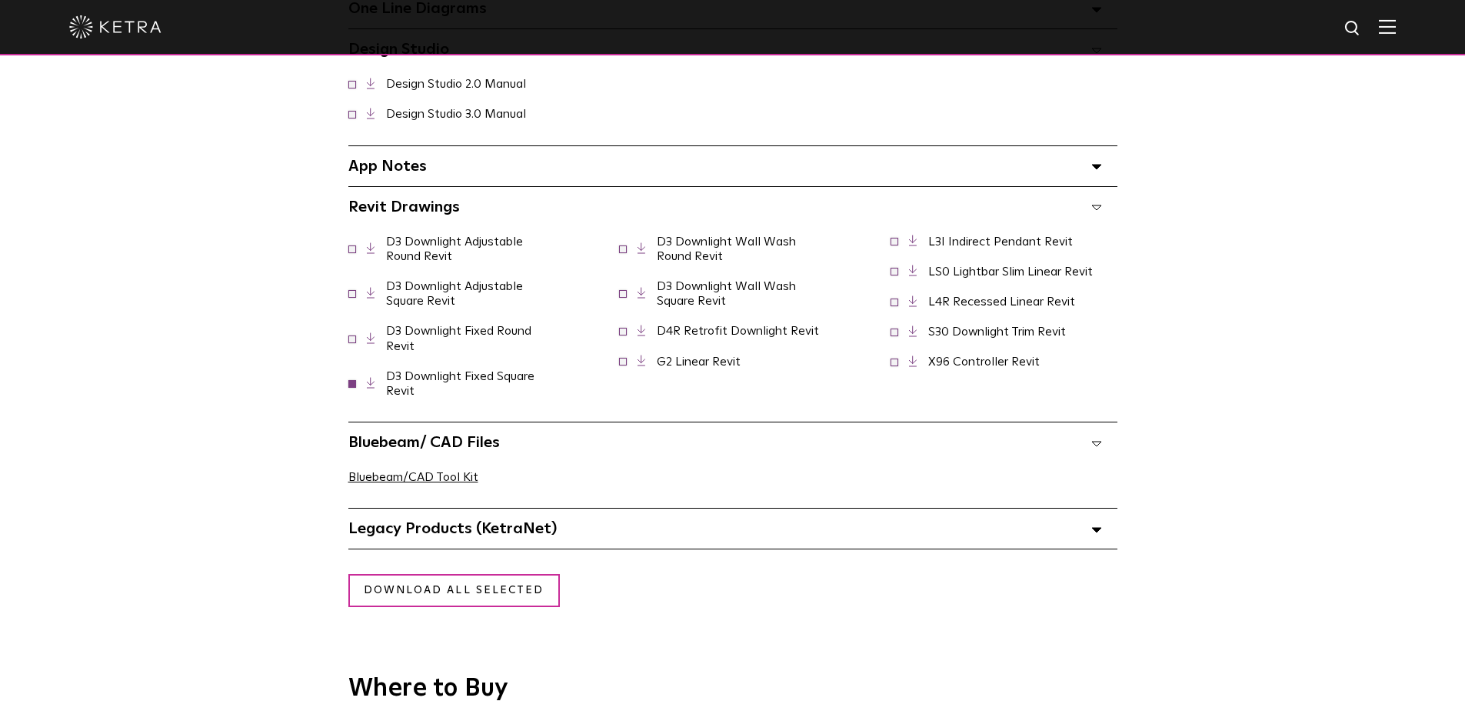
scroll to position [1384, 0]
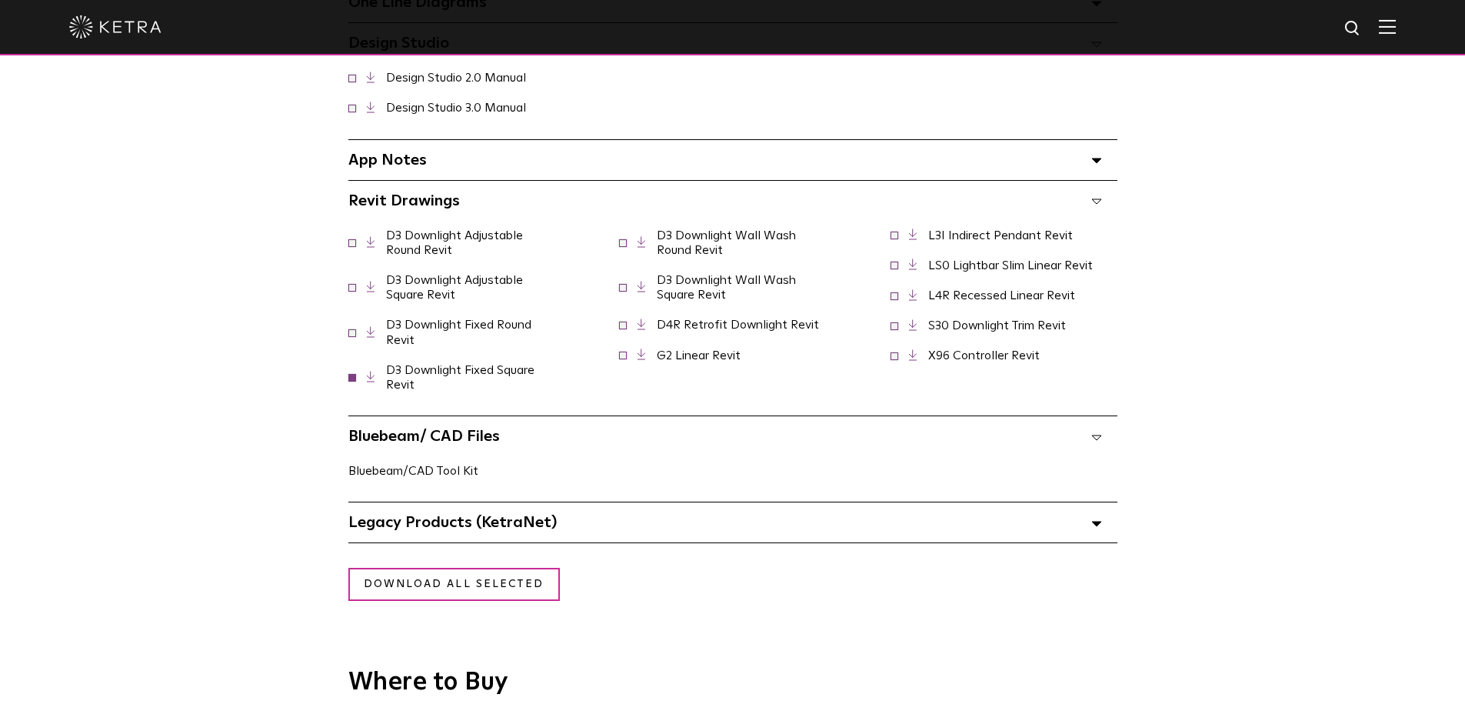
click at [388, 477] on link "Bluebeam/CAD Tool Kit" at bounding box center [413, 470] width 130 height 12
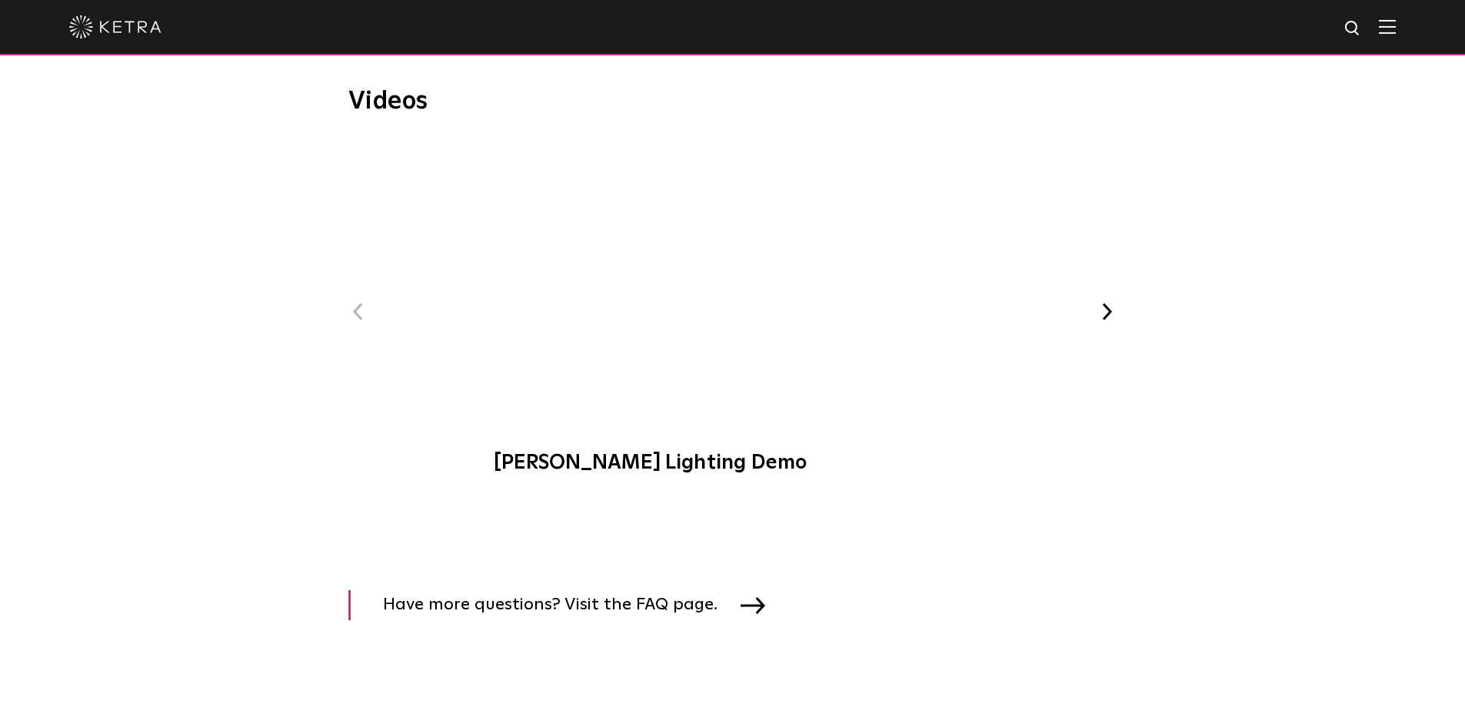
scroll to position [0, 0]
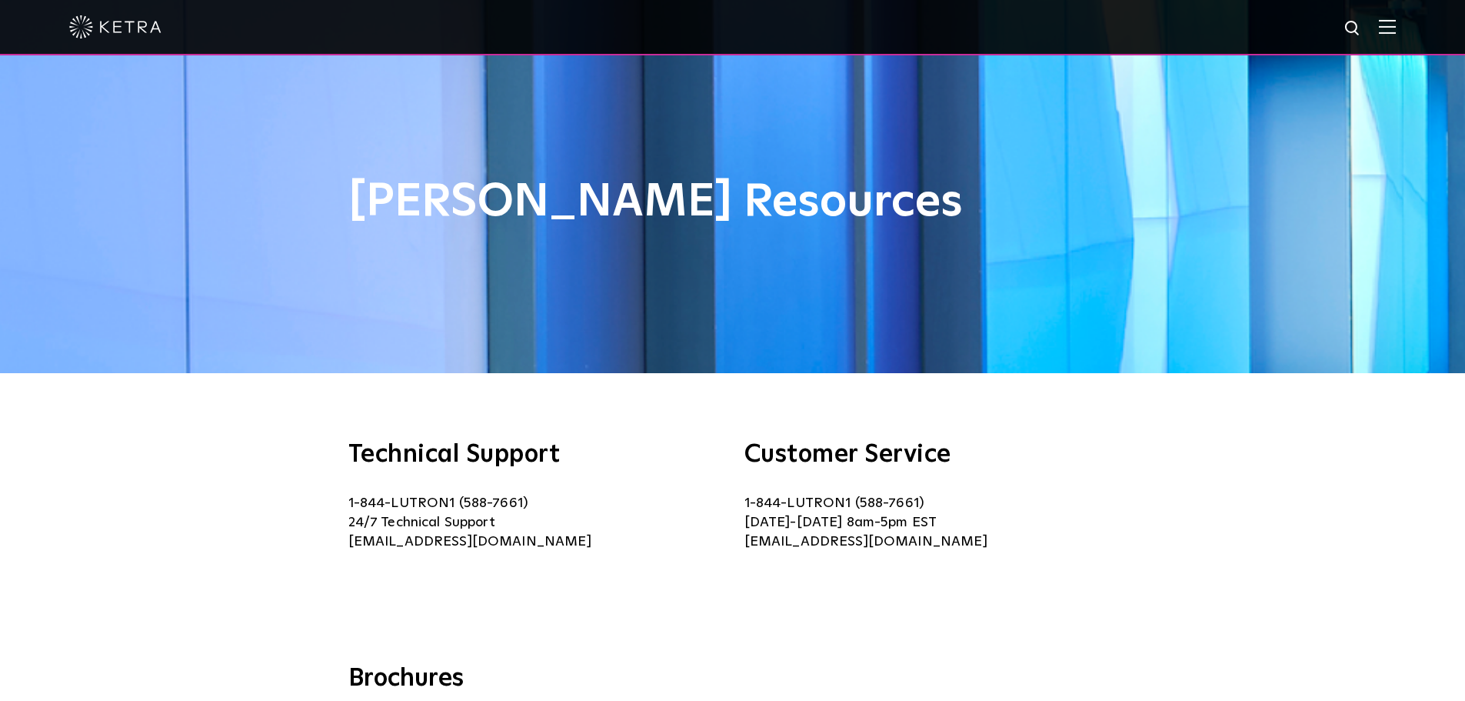
drag, startPoint x: 1215, startPoint y: 471, endPoint x: 1280, endPoint y: 0, distance: 475.9
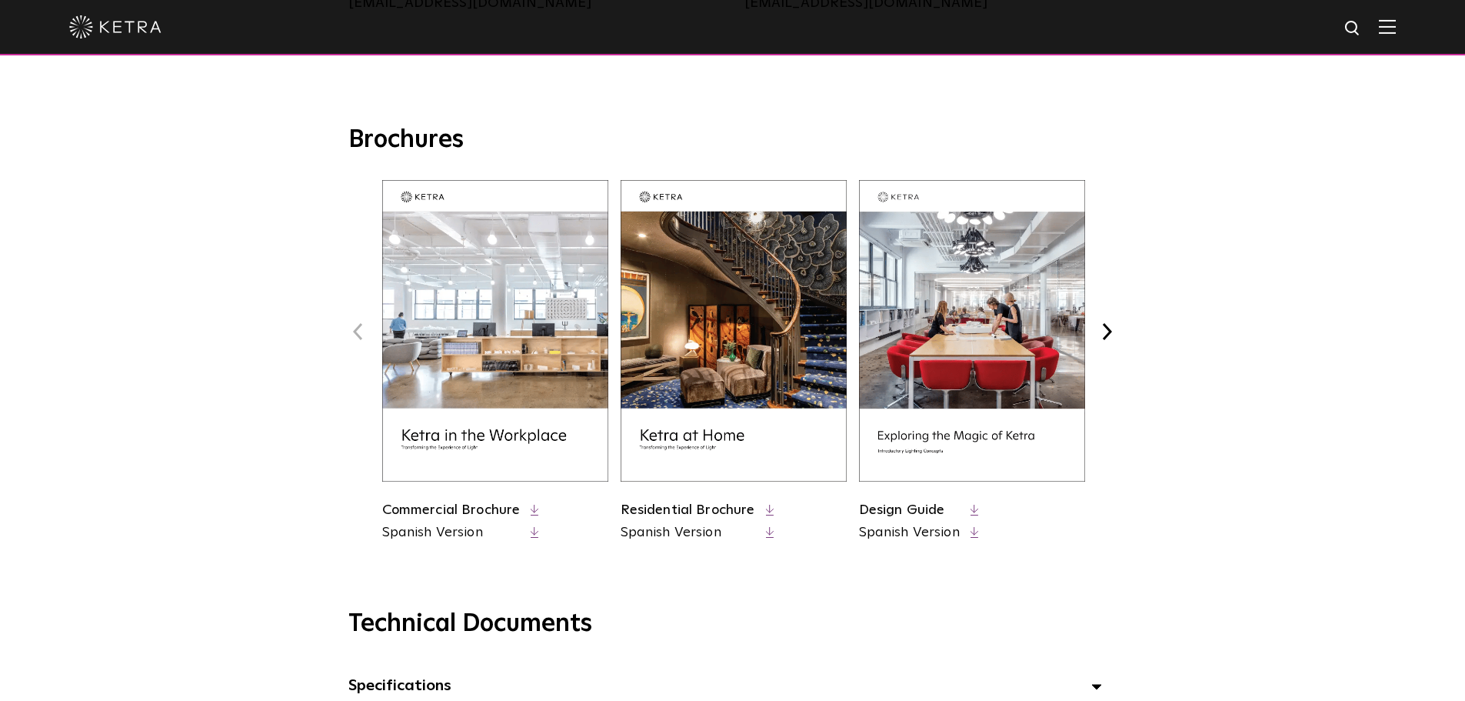
scroll to position [846, 0]
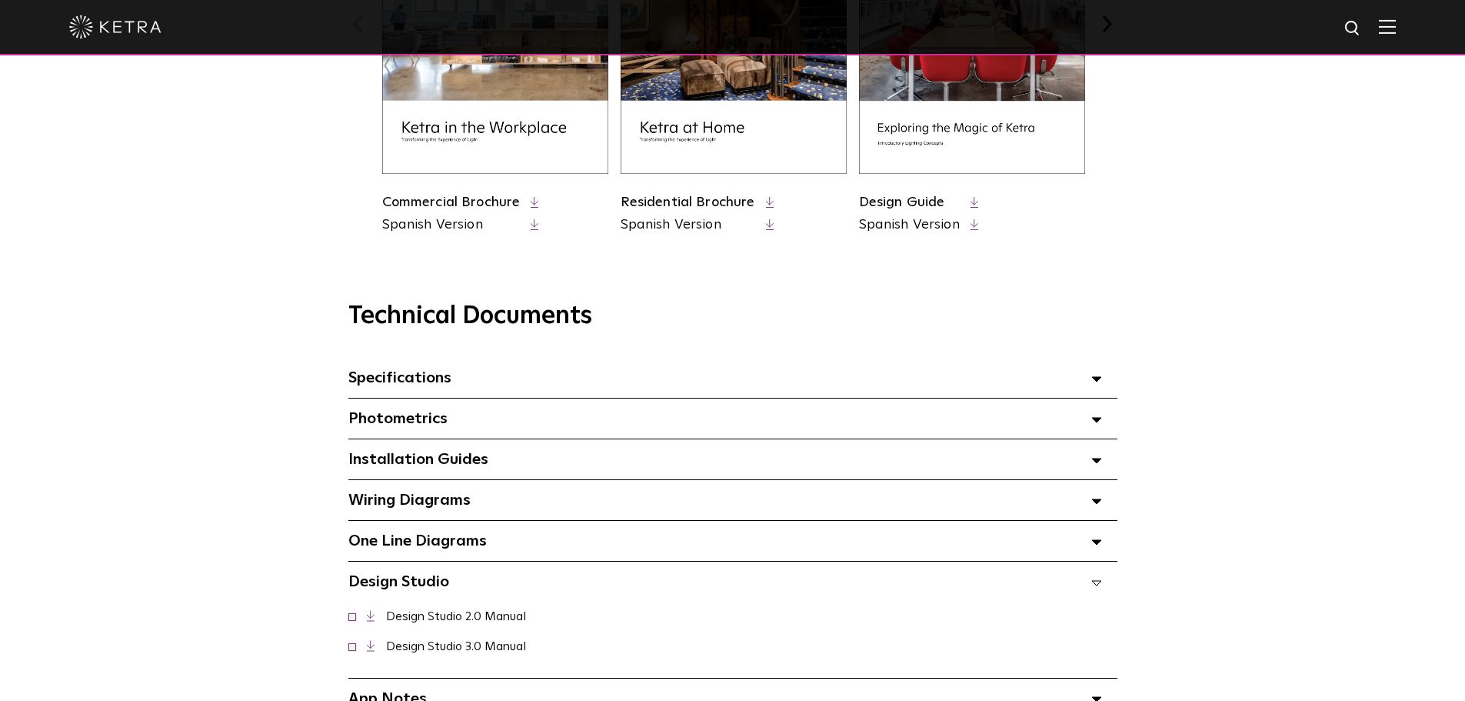
click at [454, 385] on div "Specifications Select checkboxes to use the bulk download option below" at bounding box center [732, 378] width 769 height 40
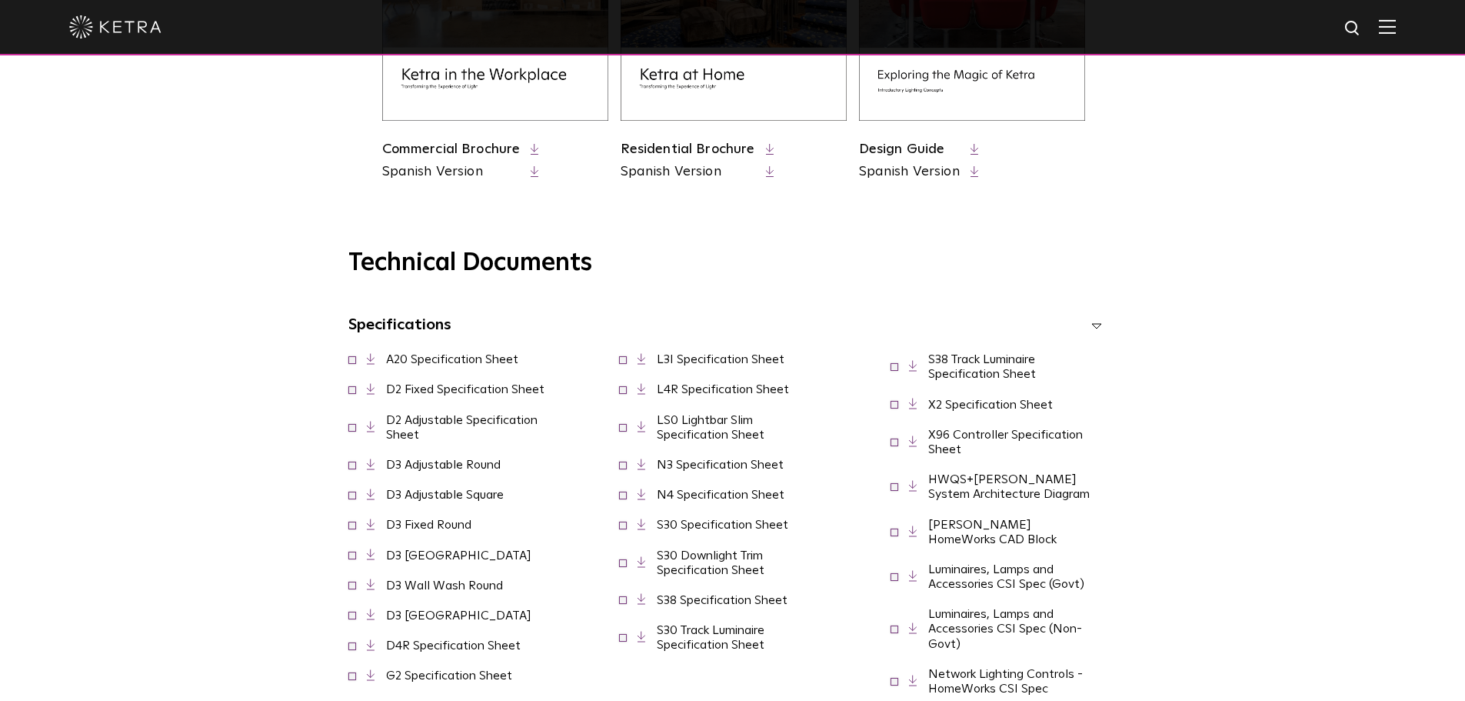
scroll to position [923, 0]
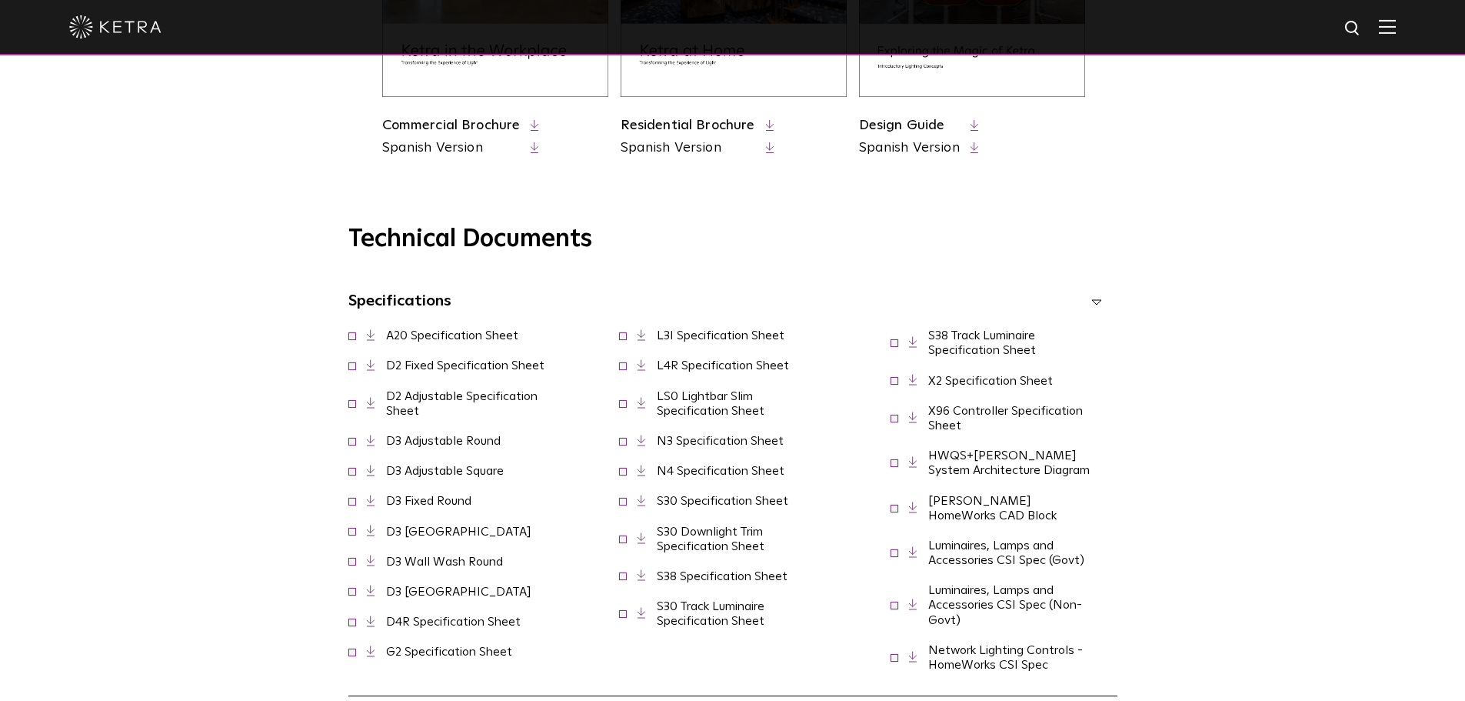
click at [352, 368] on span at bounding box center [352, 365] width 8 height 8
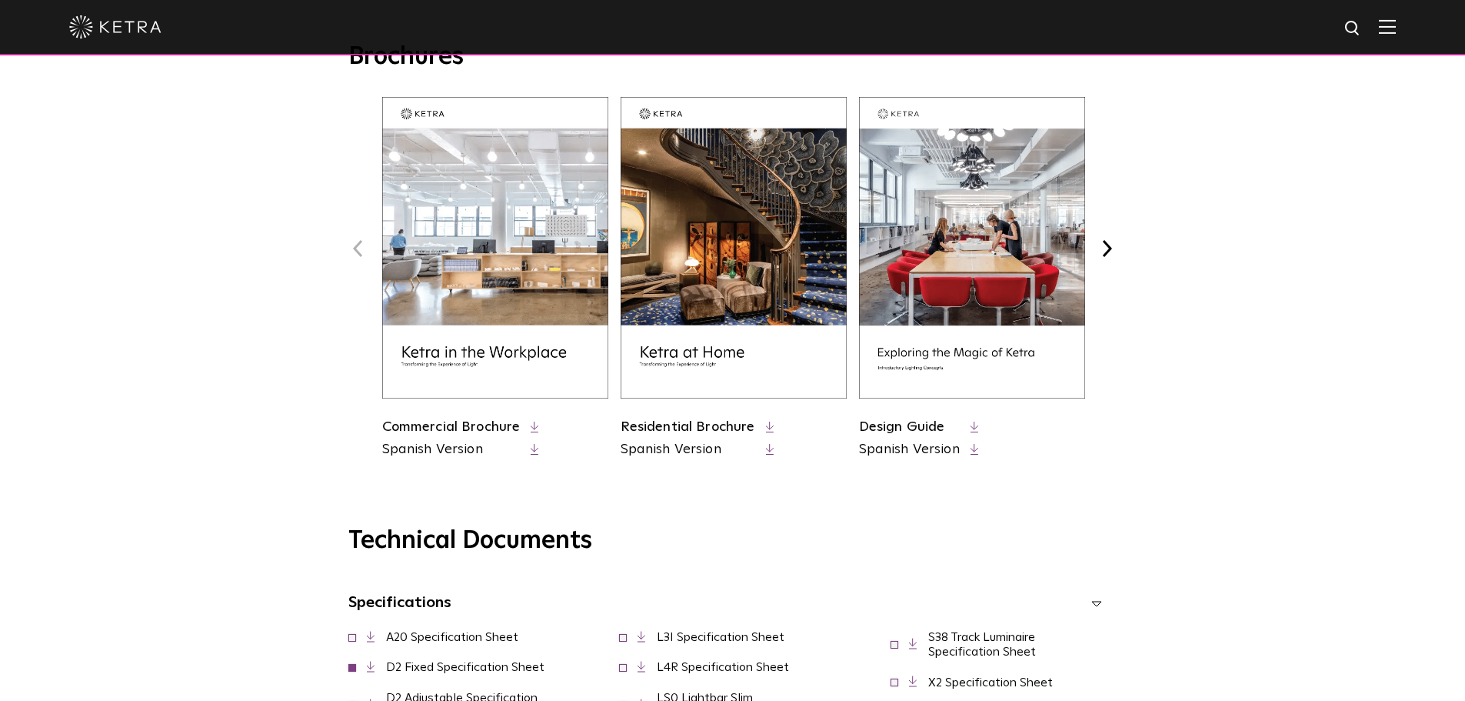
scroll to position [615, 0]
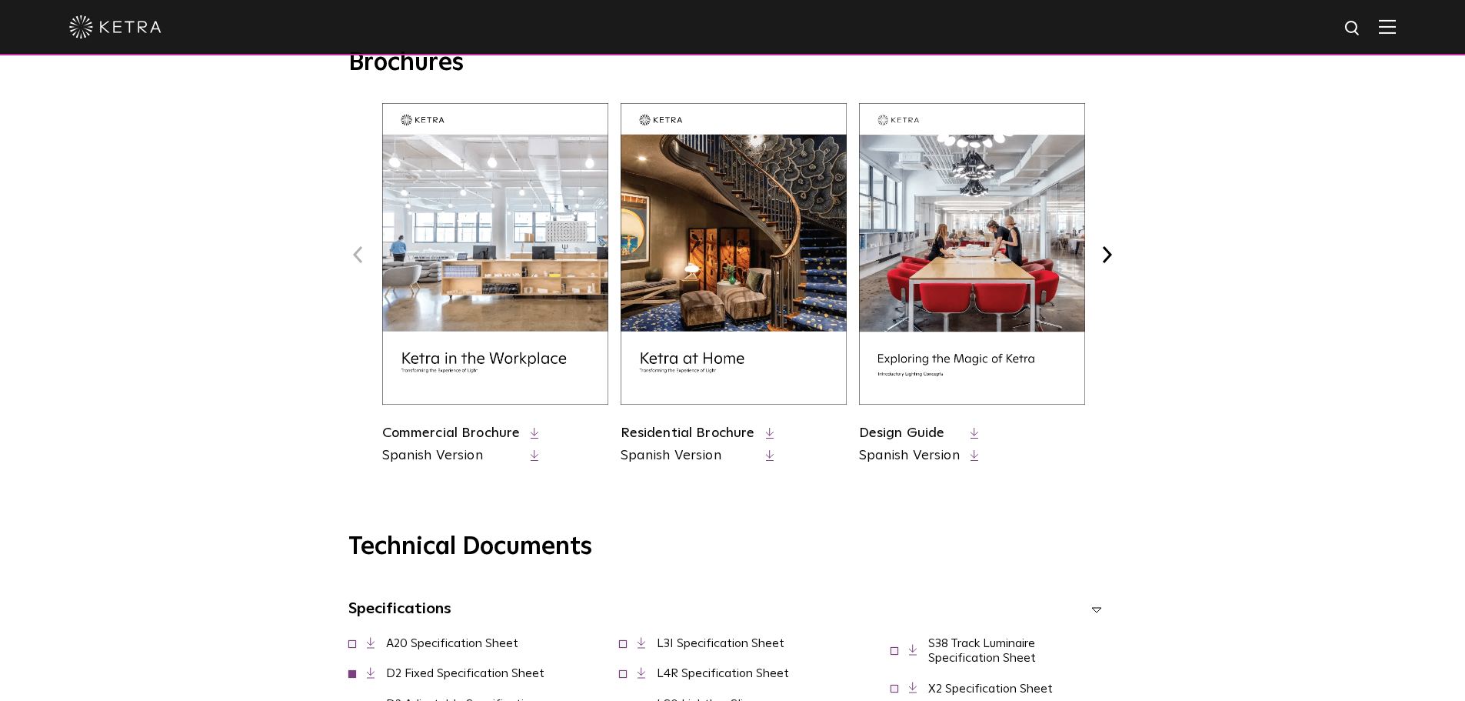
click at [733, 434] on link "Residential Brochure" at bounding box center [688, 433] width 135 height 14
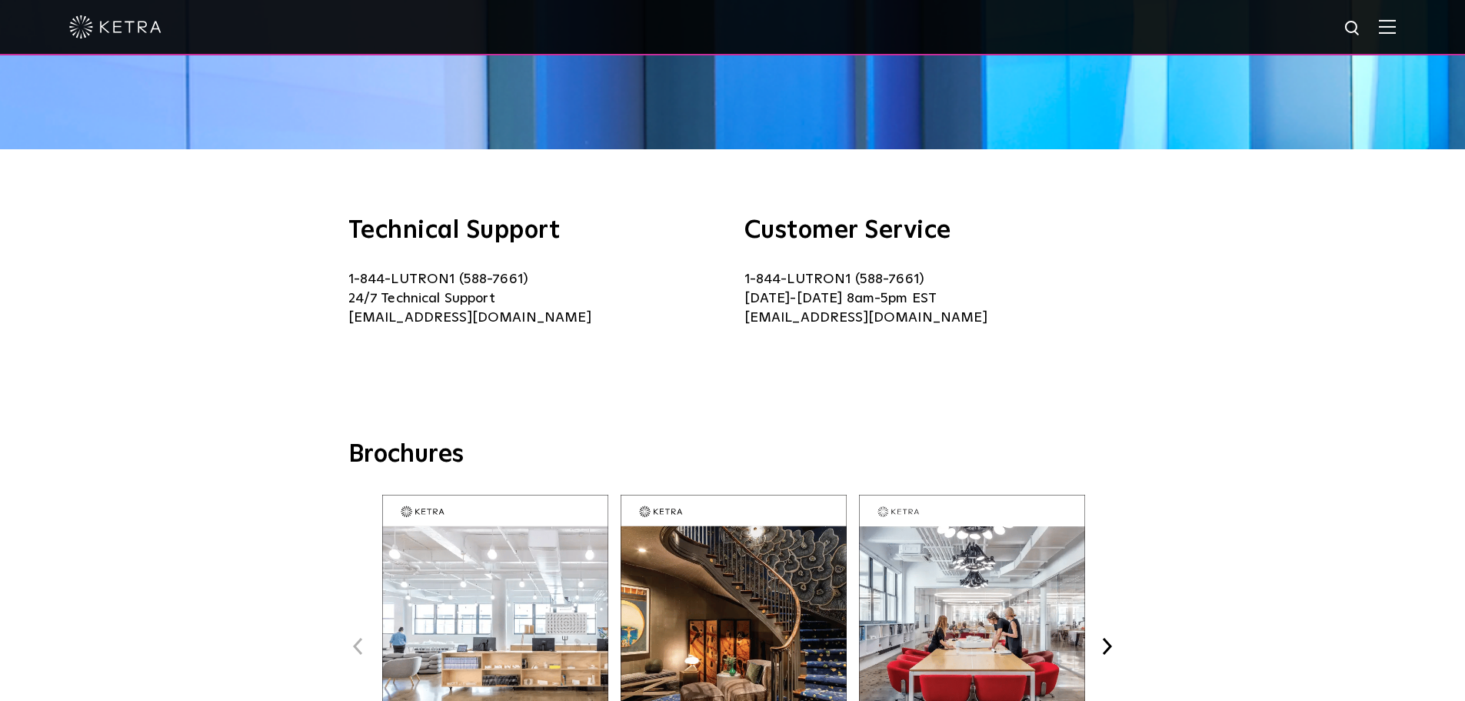
scroll to position [0, 0]
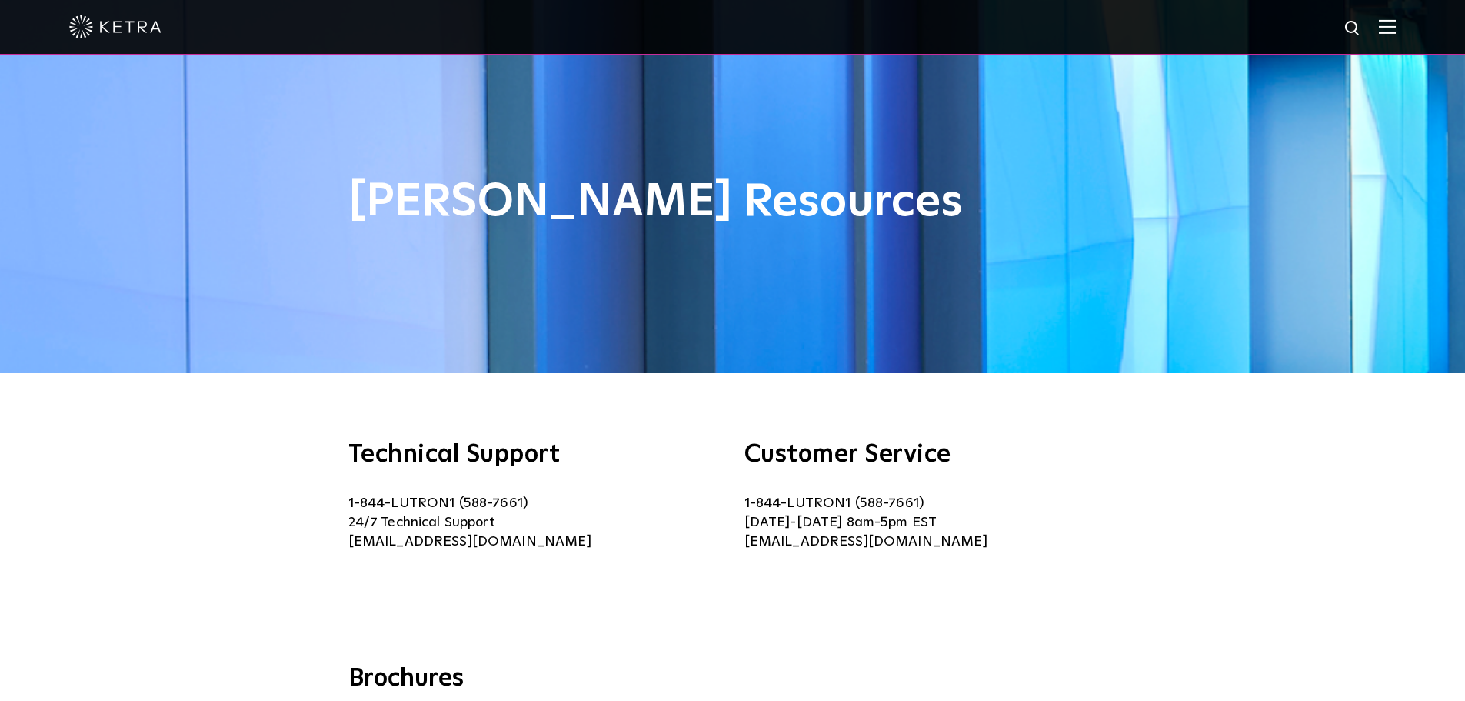
drag, startPoint x: 1316, startPoint y: 251, endPoint x: 1321, endPoint y: 151, distance: 100.8
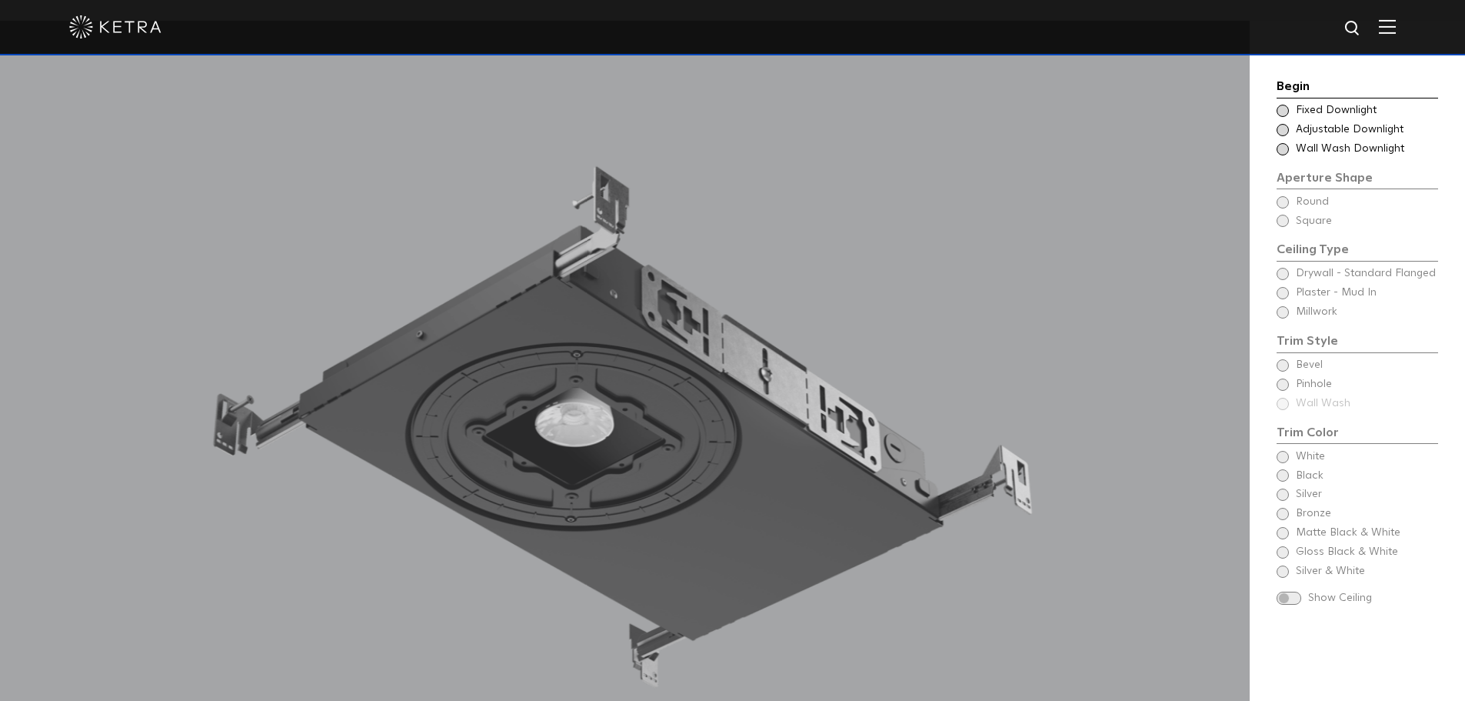
scroll to position [1461, 0]
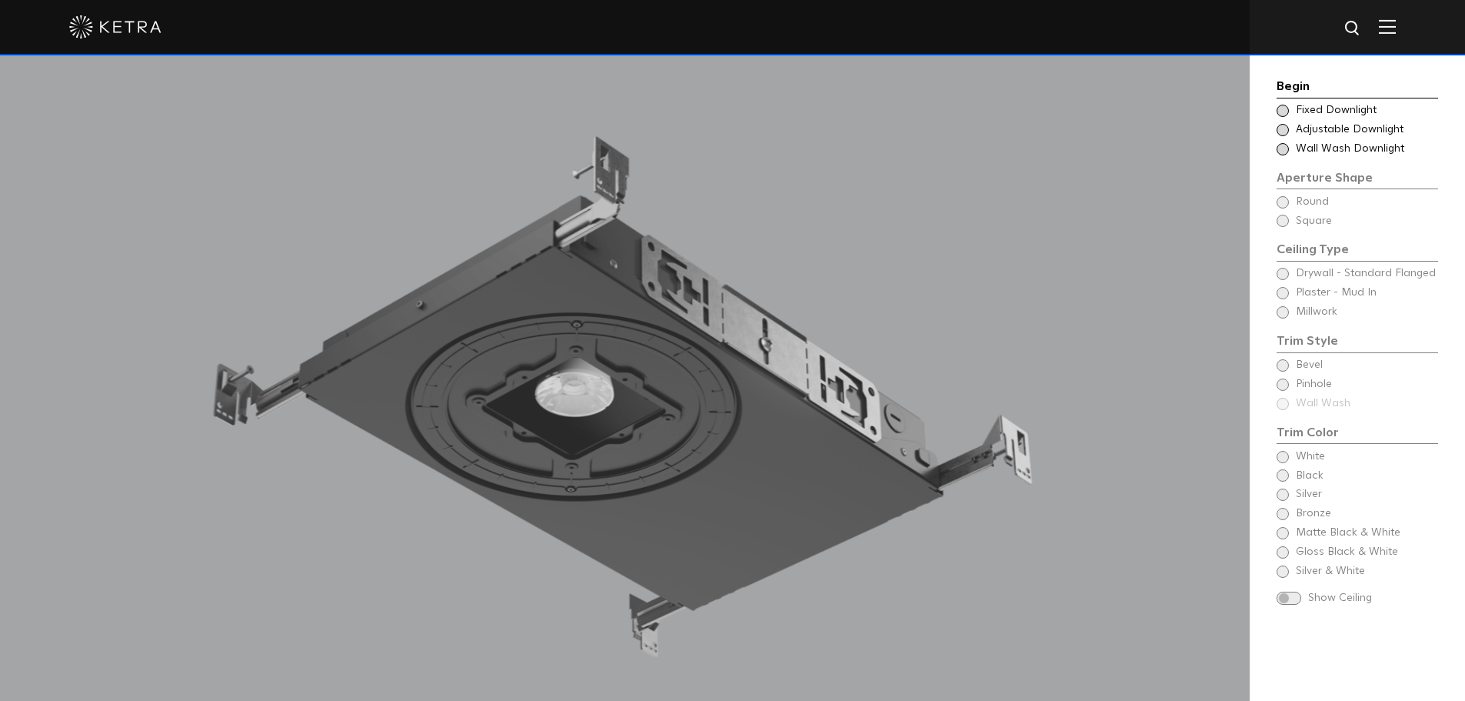
click at [651, 457] on div at bounding box center [625, 416] width 1250 height 850
click at [588, 381] on div at bounding box center [625, 416] width 1250 height 850
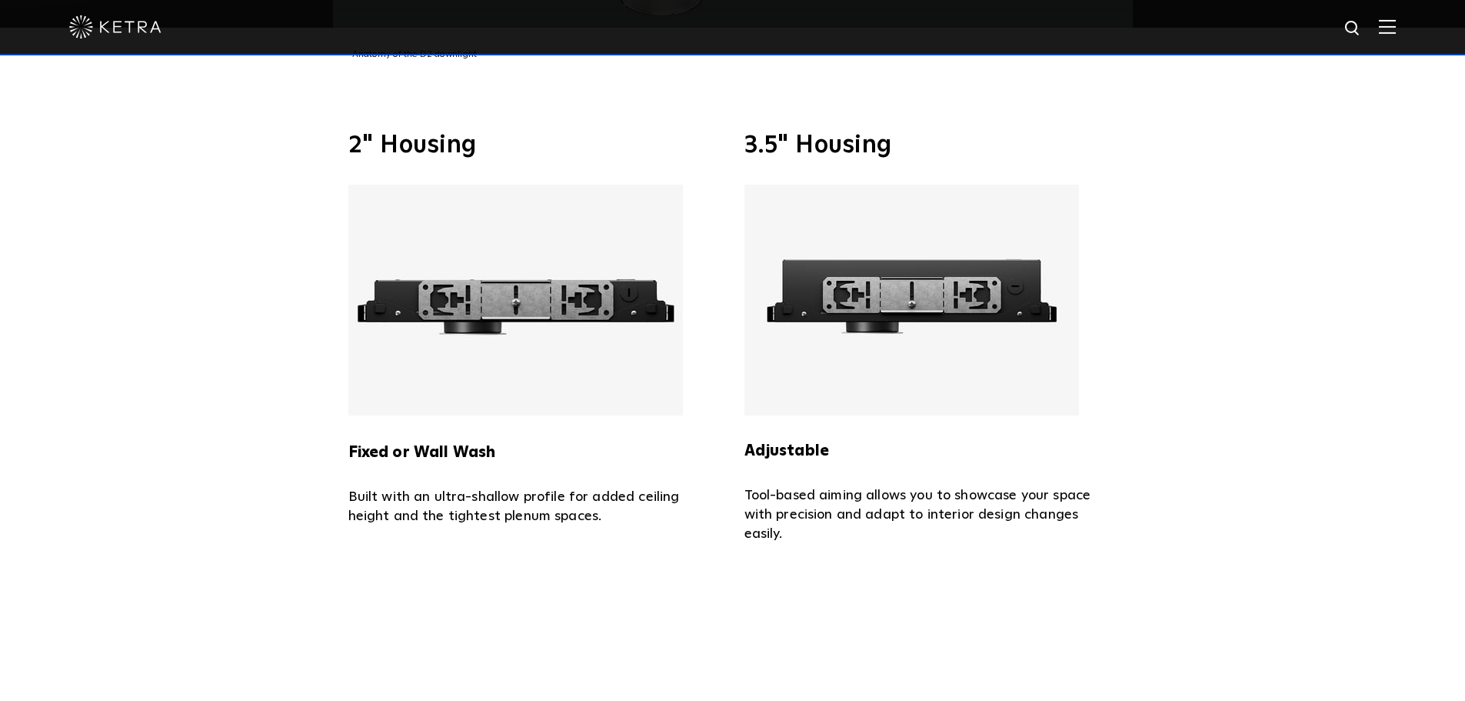
scroll to position [3460, 0]
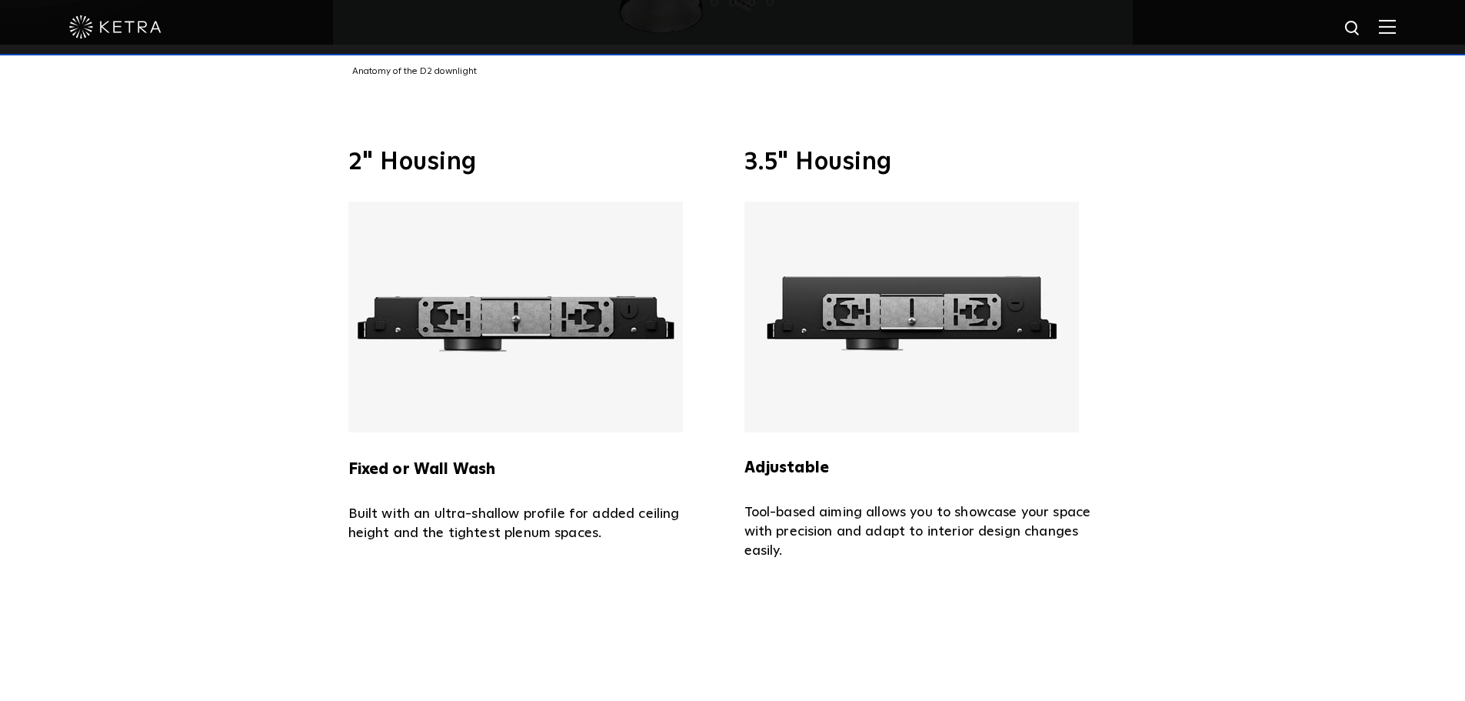
click at [557, 294] on img at bounding box center [515, 316] width 334 height 231
click at [448, 152] on h3 "2" Housing" at bounding box center [534, 162] width 373 height 25
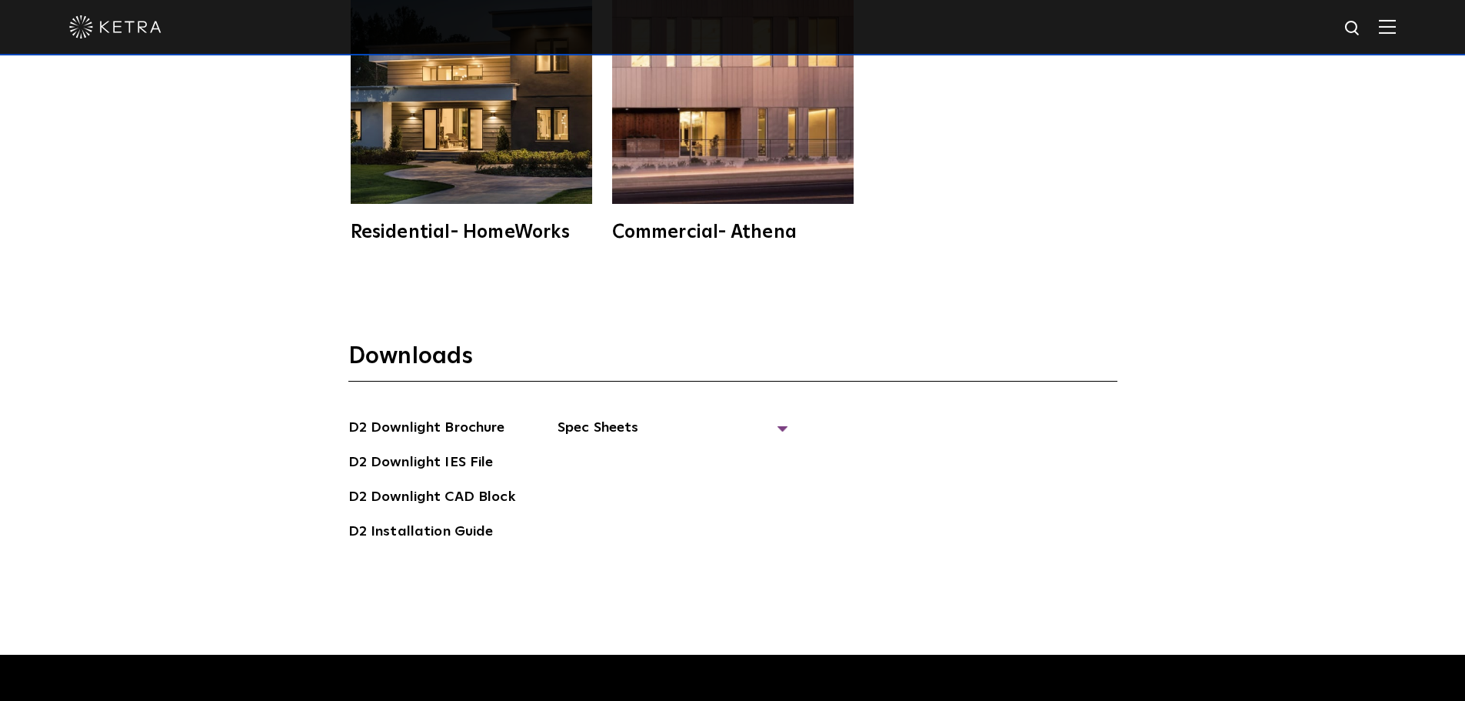
scroll to position [4306, 0]
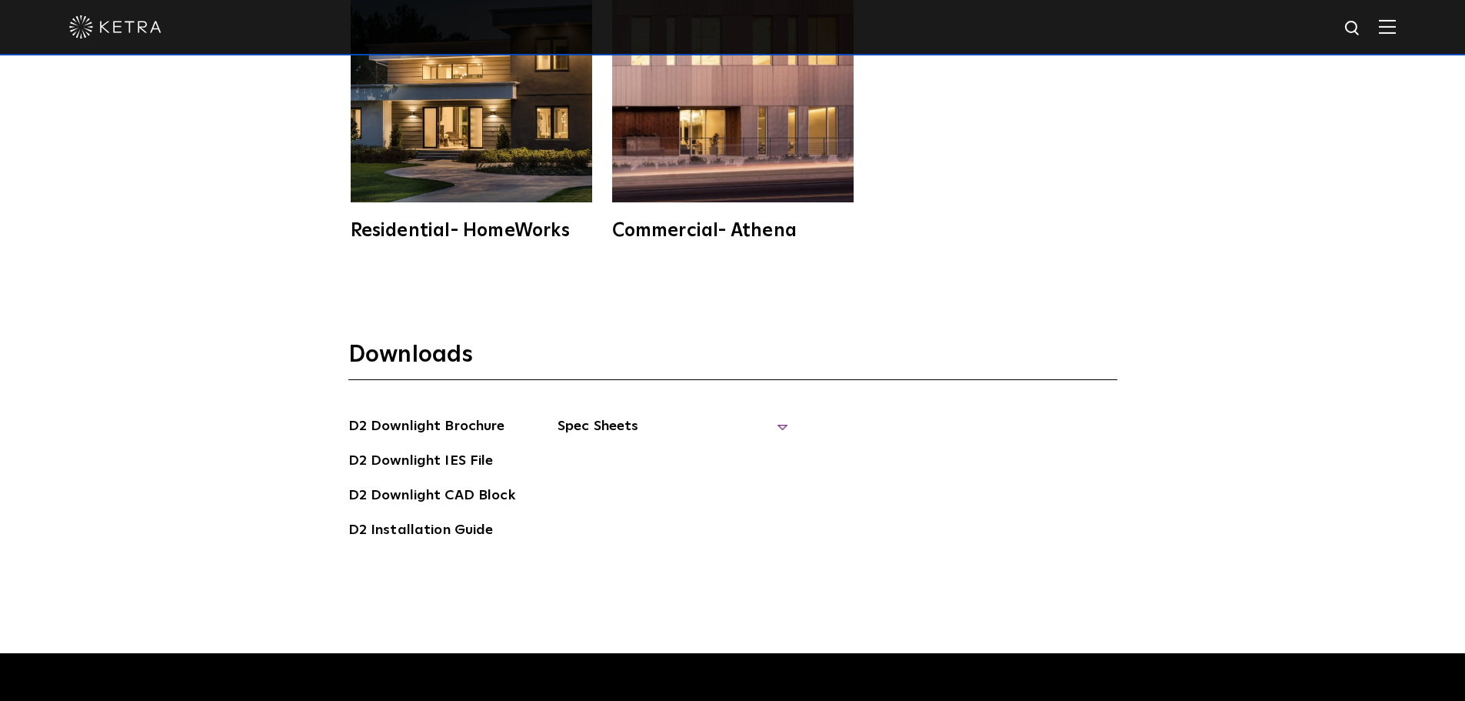
click at [769, 415] on span "Spec Sheets" at bounding box center [672, 432] width 231 height 34
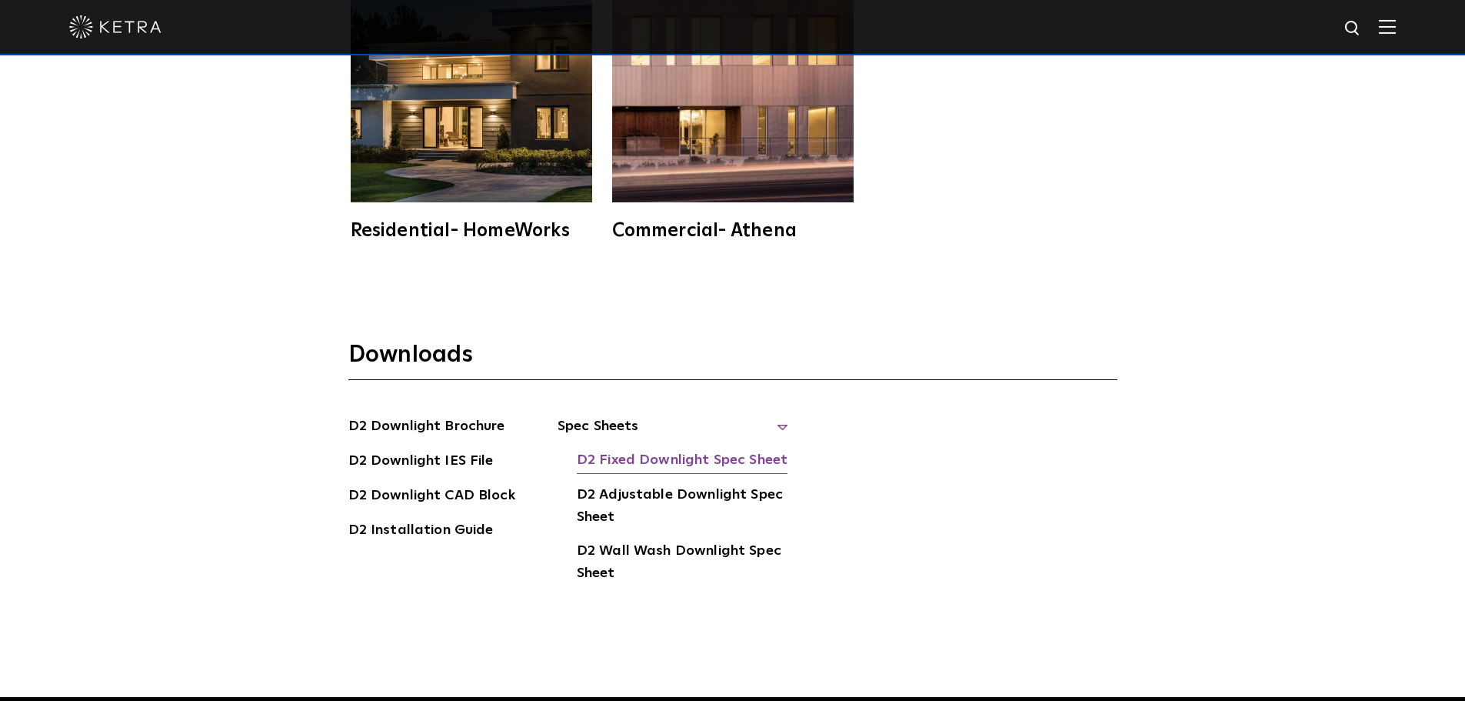
click at [697, 449] on link "D2 Fixed Downlight Spec Sheet" at bounding box center [682, 461] width 211 height 25
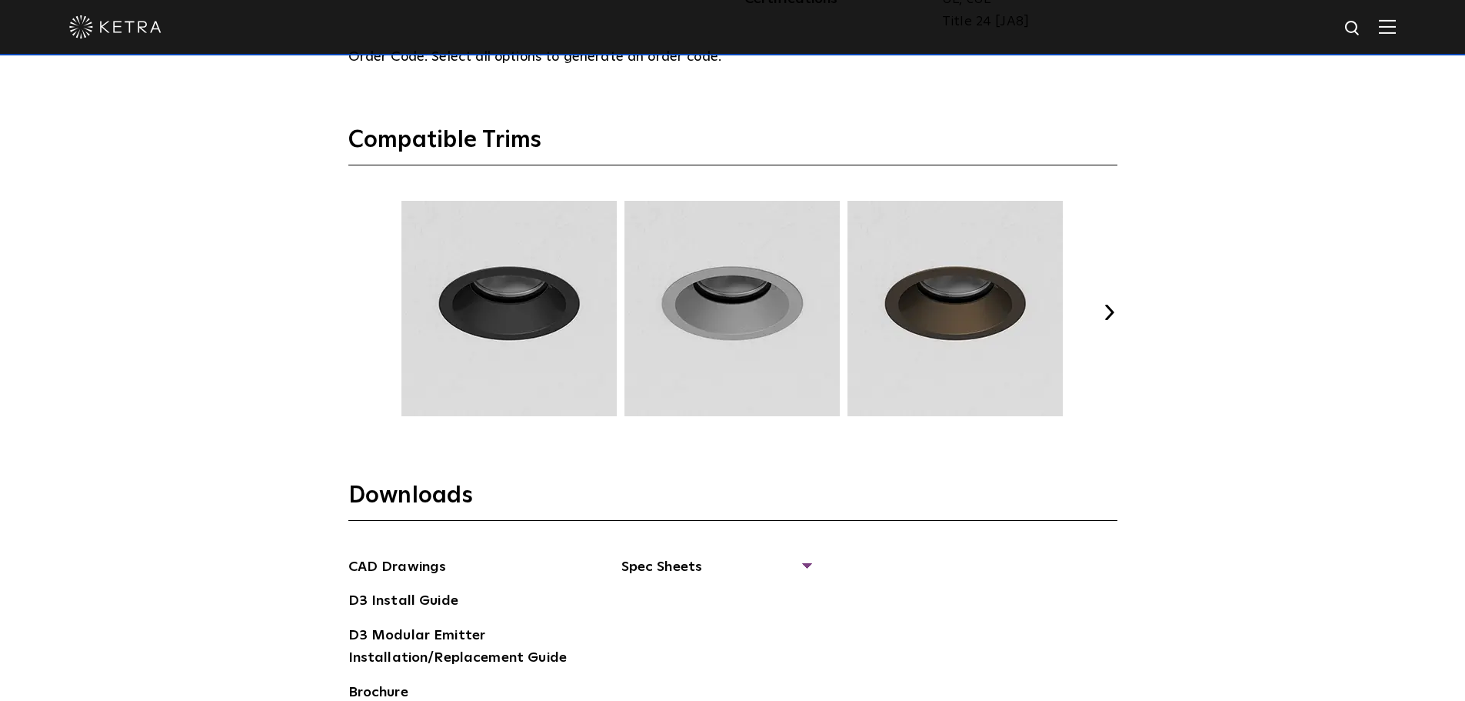
scroll to position [2076, 0]
click at [1093, 313] on div "Previous Next" at bounding box center [732, 310] width 769 height 223
click at [1106, 308] on button "Next" at bounding box center [1109, 310] width 15 height 15
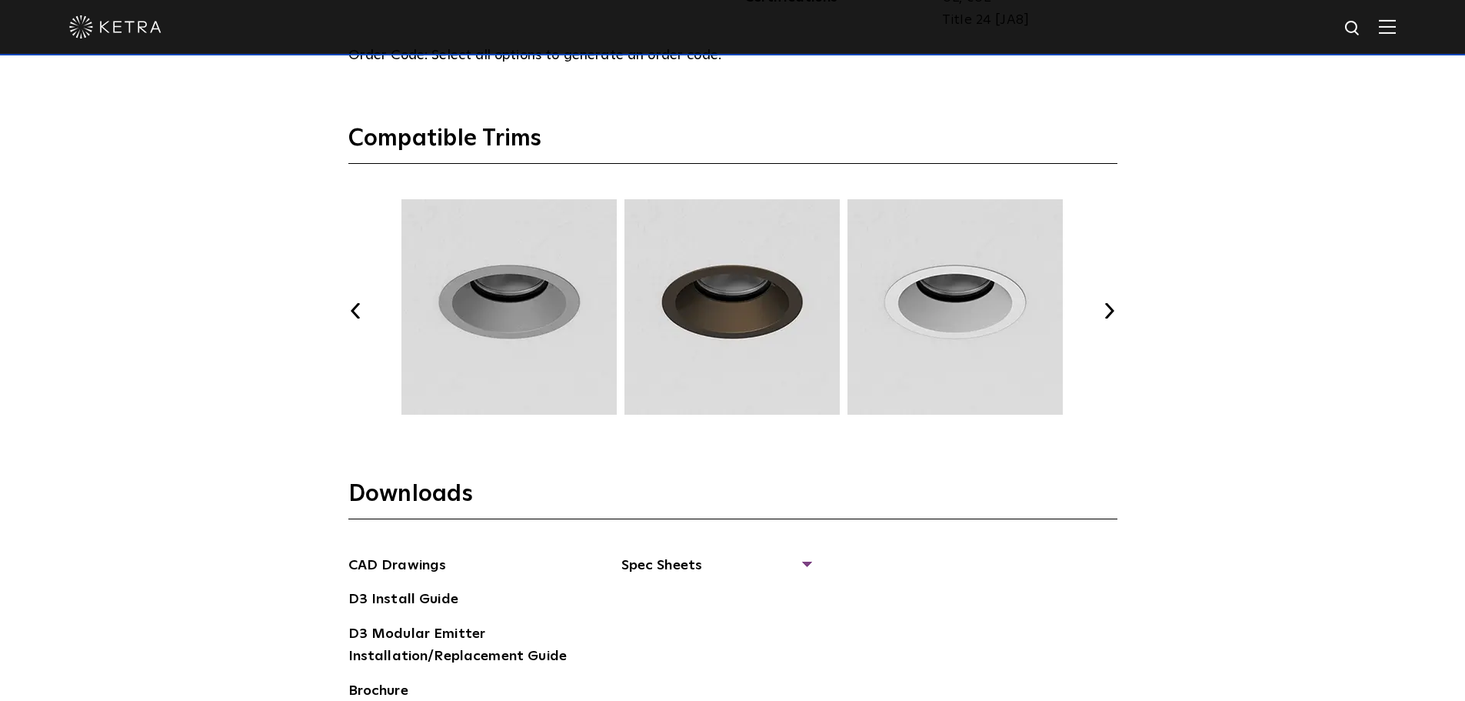
click at [1106, 308] on button "Next" at bounding box center [1109, 310] width 15 height 15
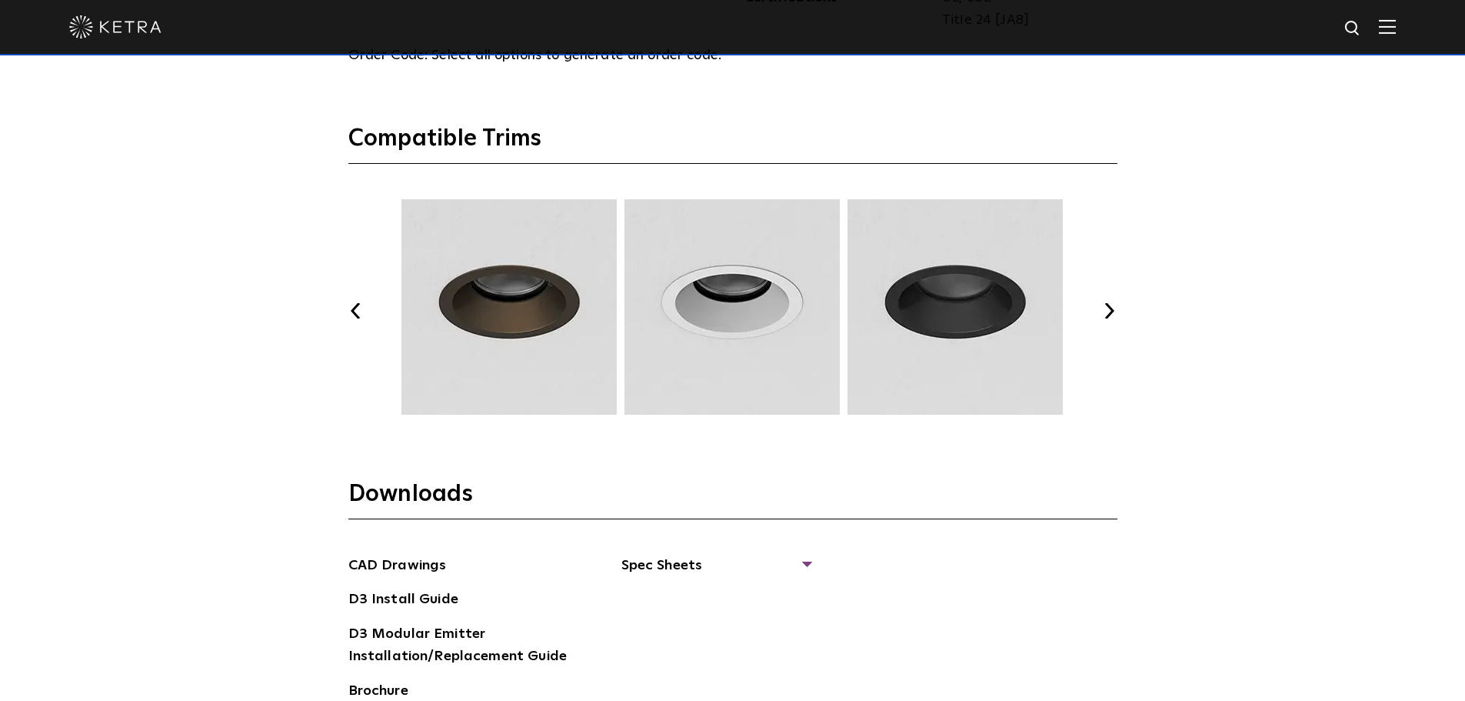
click at [1106, 308] on button "Next" at bounding box center [1109, 310] width 15 height 15
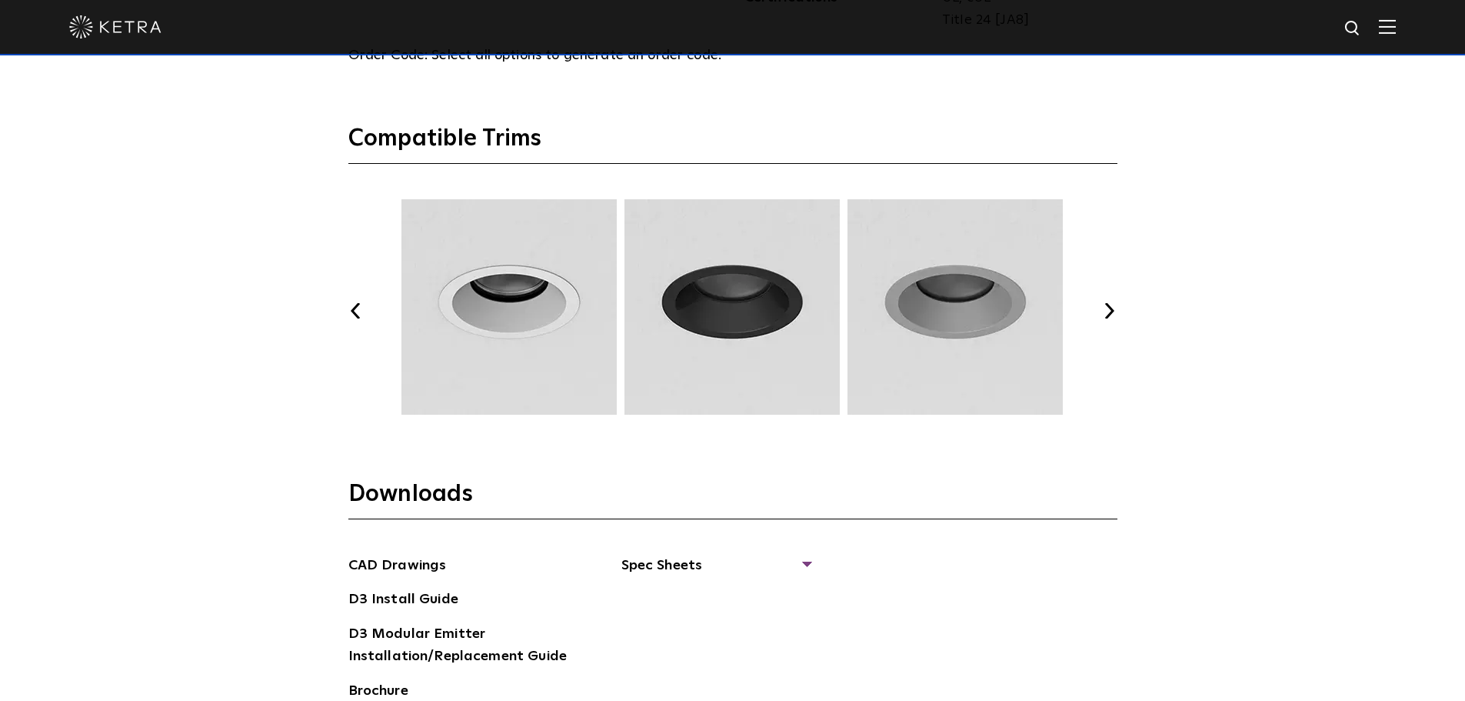
click at [1106, 308] on button "Next" at bounding box center [1109, 310] width 15 height 15
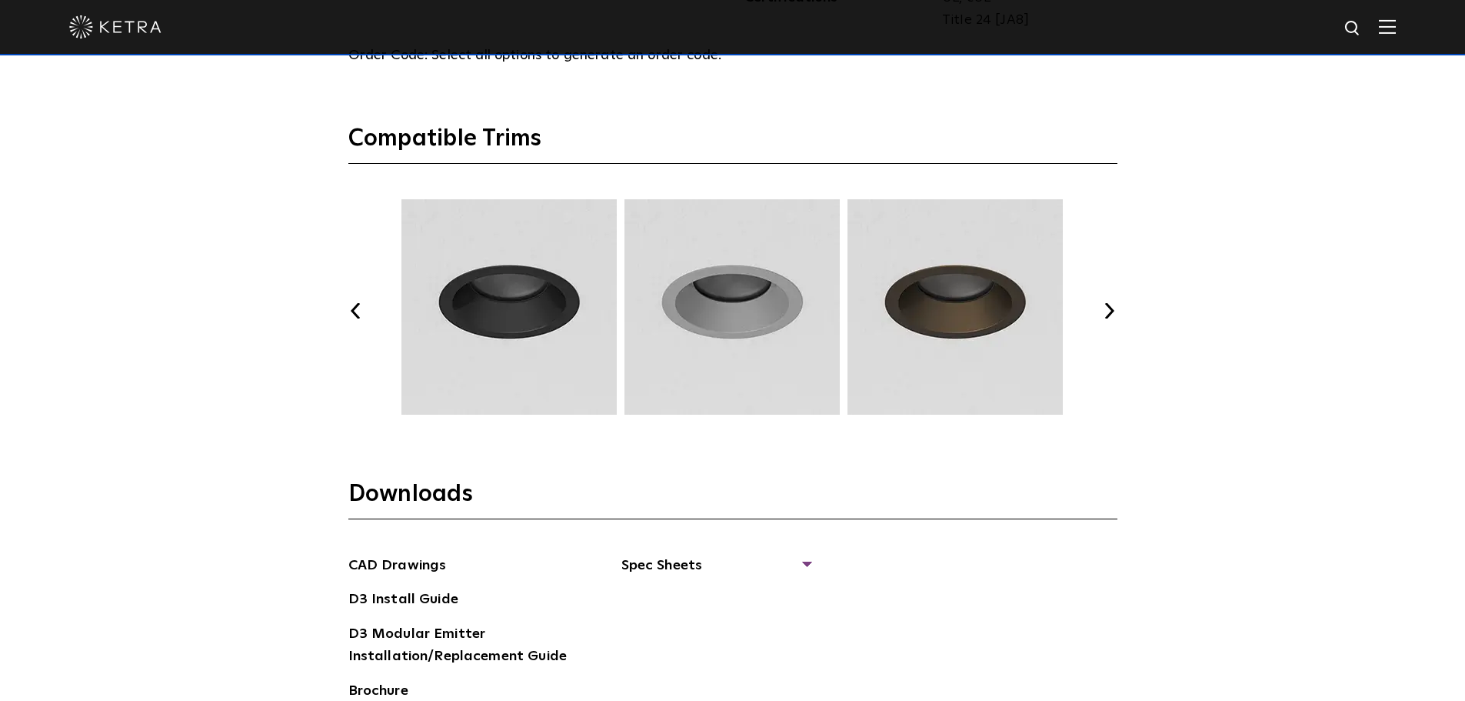
click at [1106, 308] on button "Next" at bounding box center [1109, 310] width 15 height 15
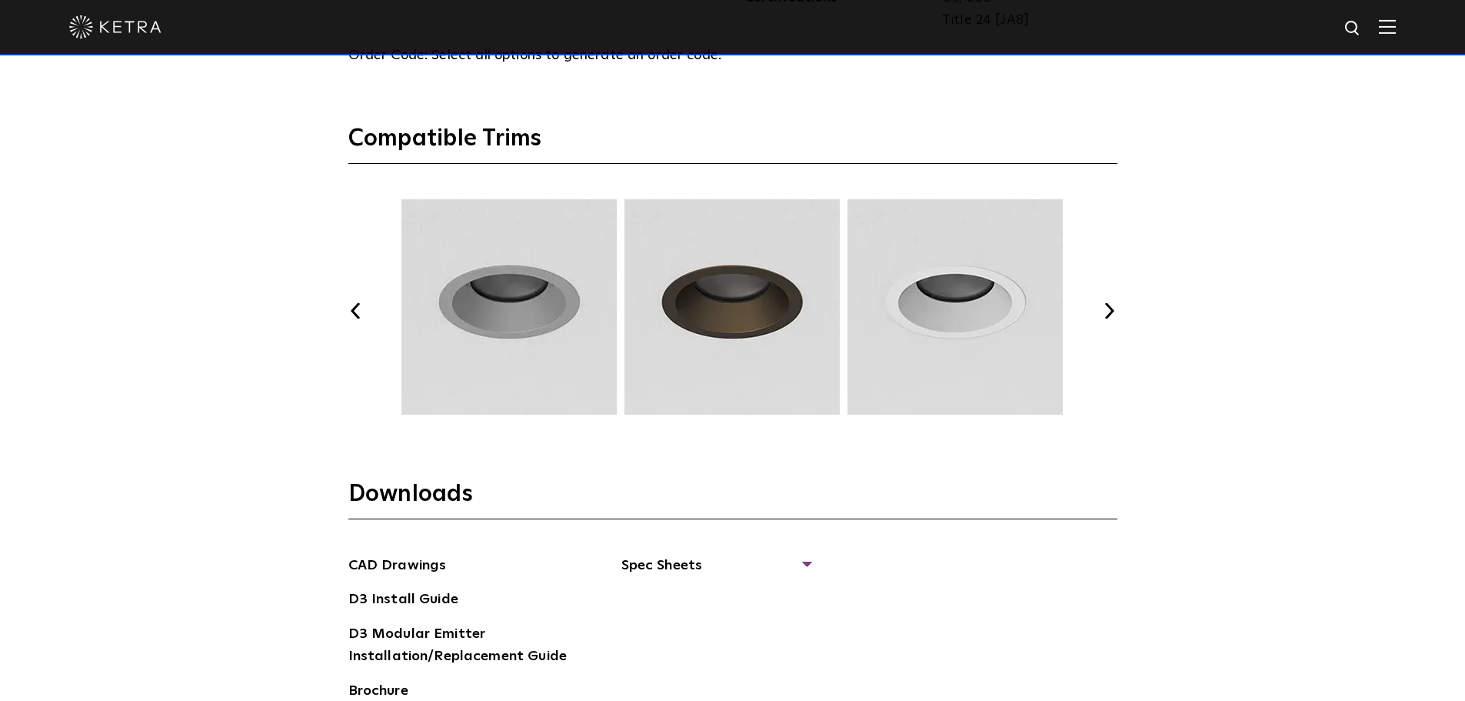
click at [1106, 308] on button "Next" at bounding box center [1109, 310] width 15 height 15
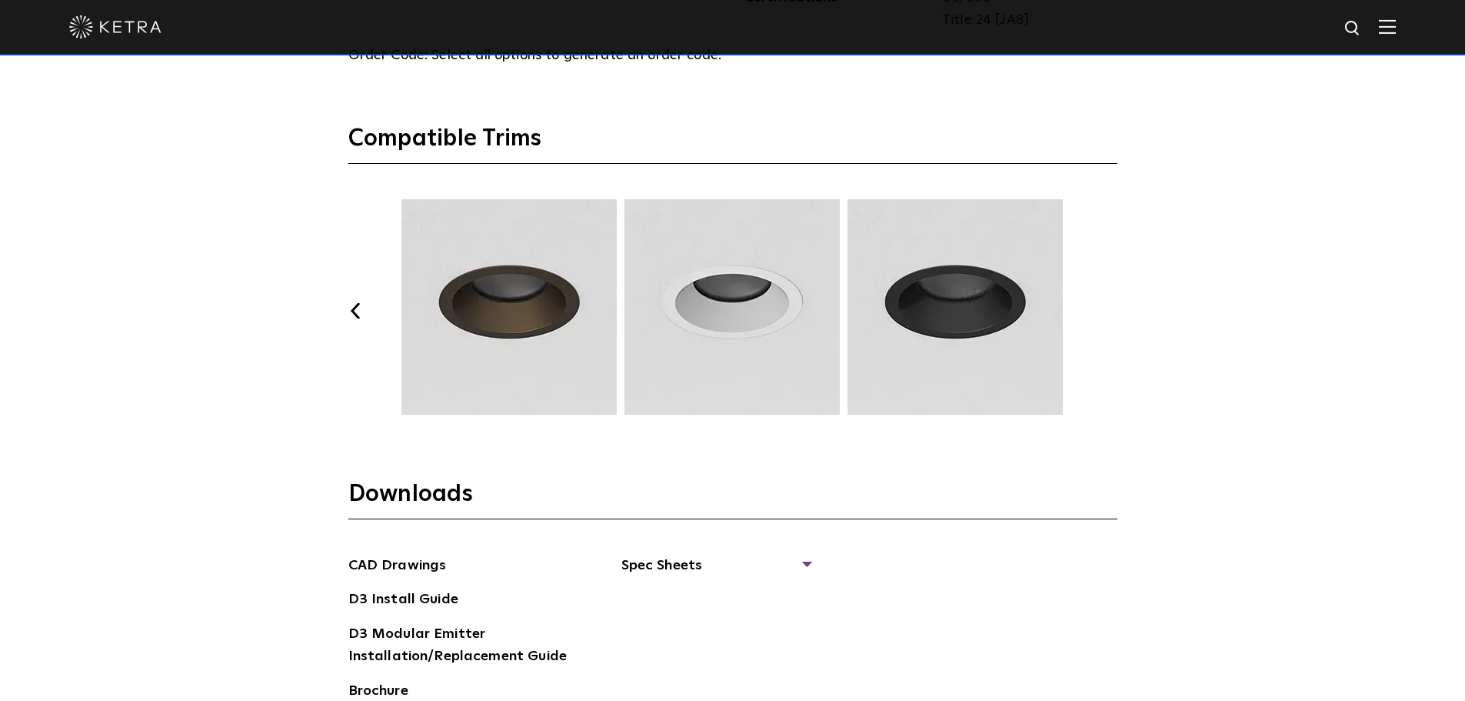
click at [1106, 308] on button "Next" at bounding box center [1109, 310] width 15 height 15
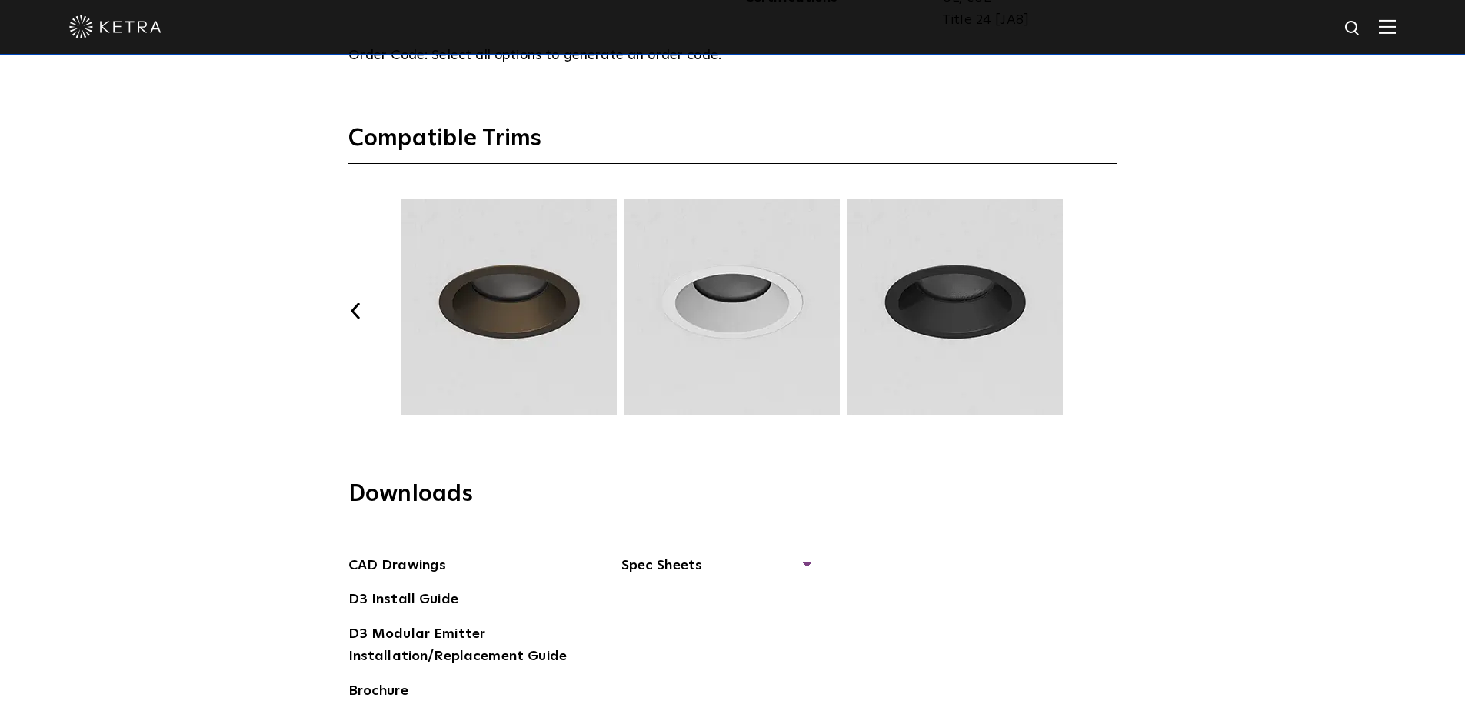
click at [1106, 308] on button "Next" at bounding box center [1109, 310] width 15 height 15
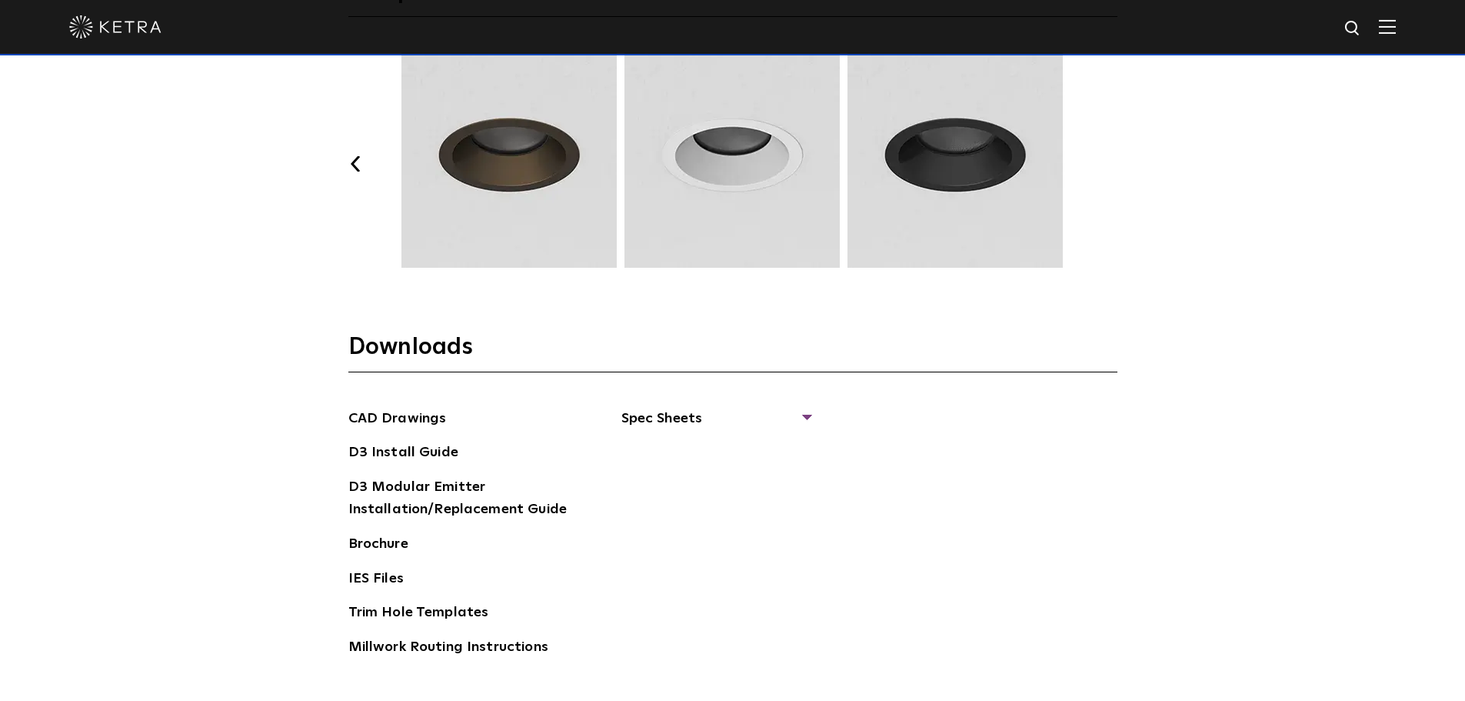
scroll to position [2384, 0]
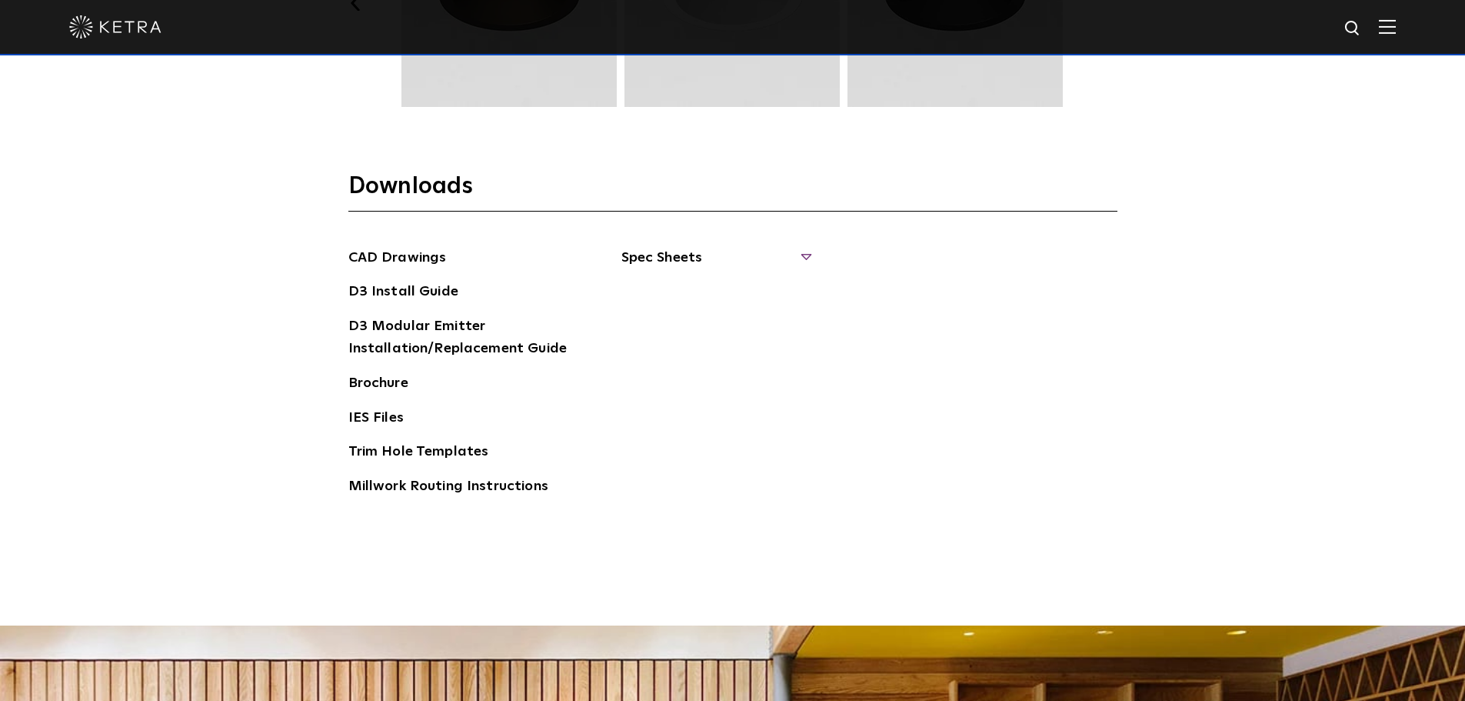
click at [727, 255] on span "Spec Sheets" at bounding box center [715, 264] width 188 height 34
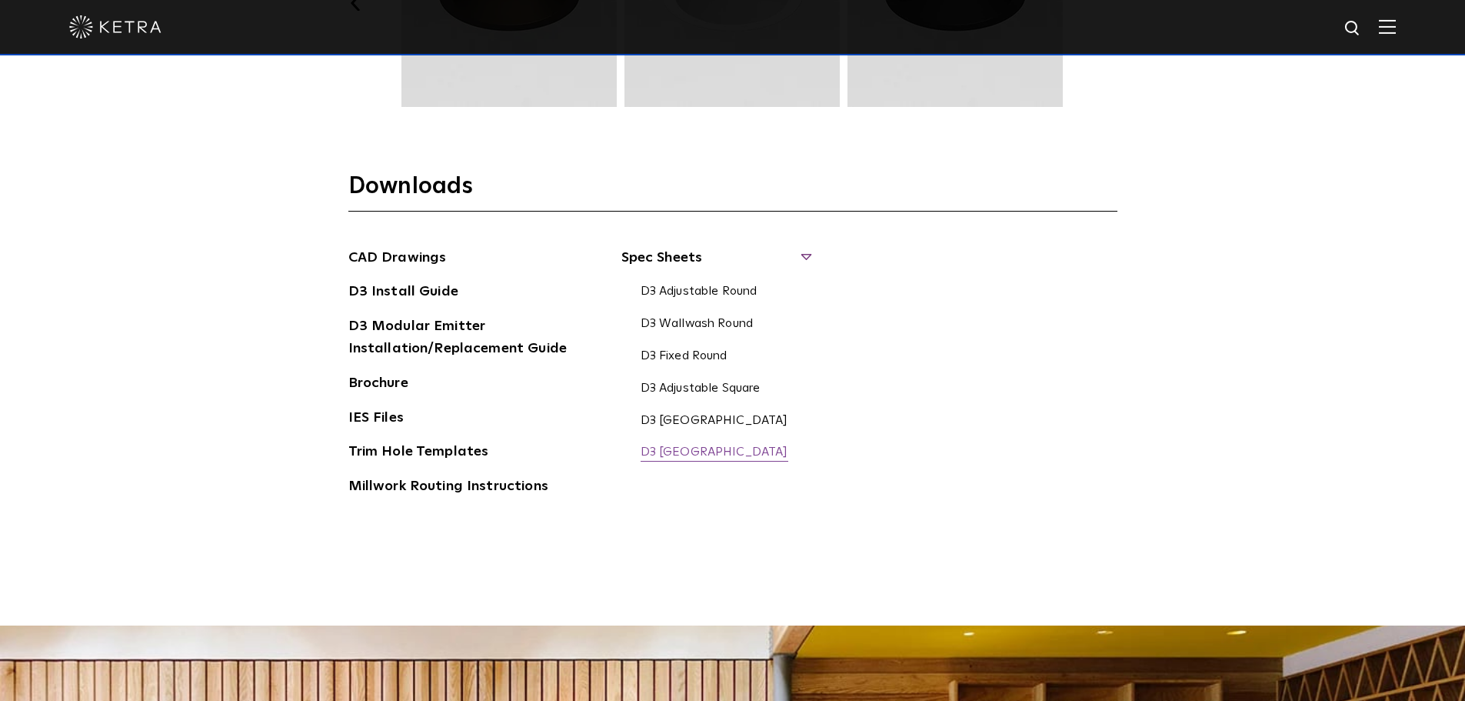
click at [689, 452] on link "D3 [GEOGRAPHIC_DATA]" at bounding box center [715, 452] width 148 height 17
